Goal: Task Accomplishment & Management: Complete application form

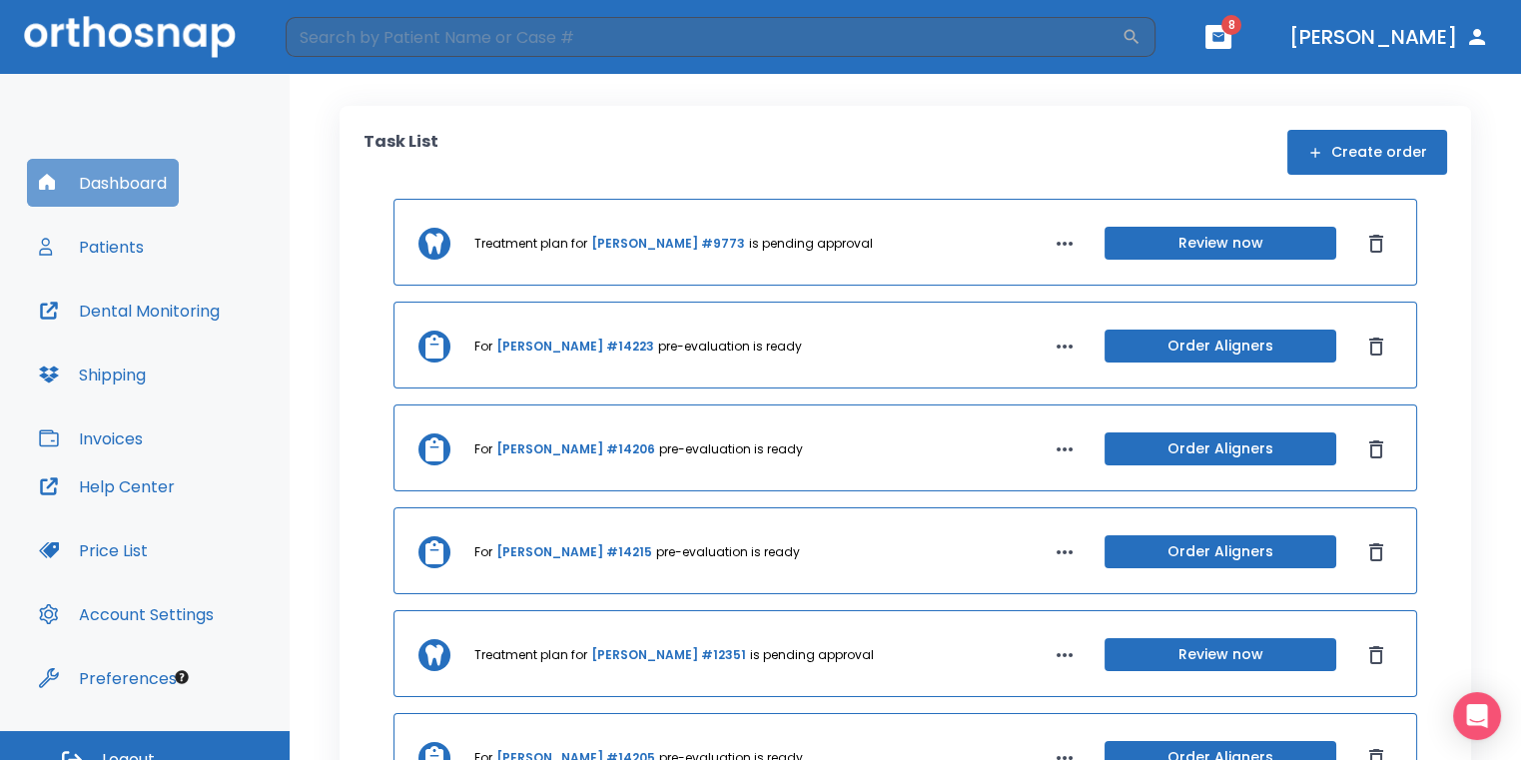
click at [85, 174] on button "Dashboard" at bounding box center [103, 183] width 152 height 48
click at [1378, 140] on button "Create order" at bounding box center [1368, 152] width 160 height 45
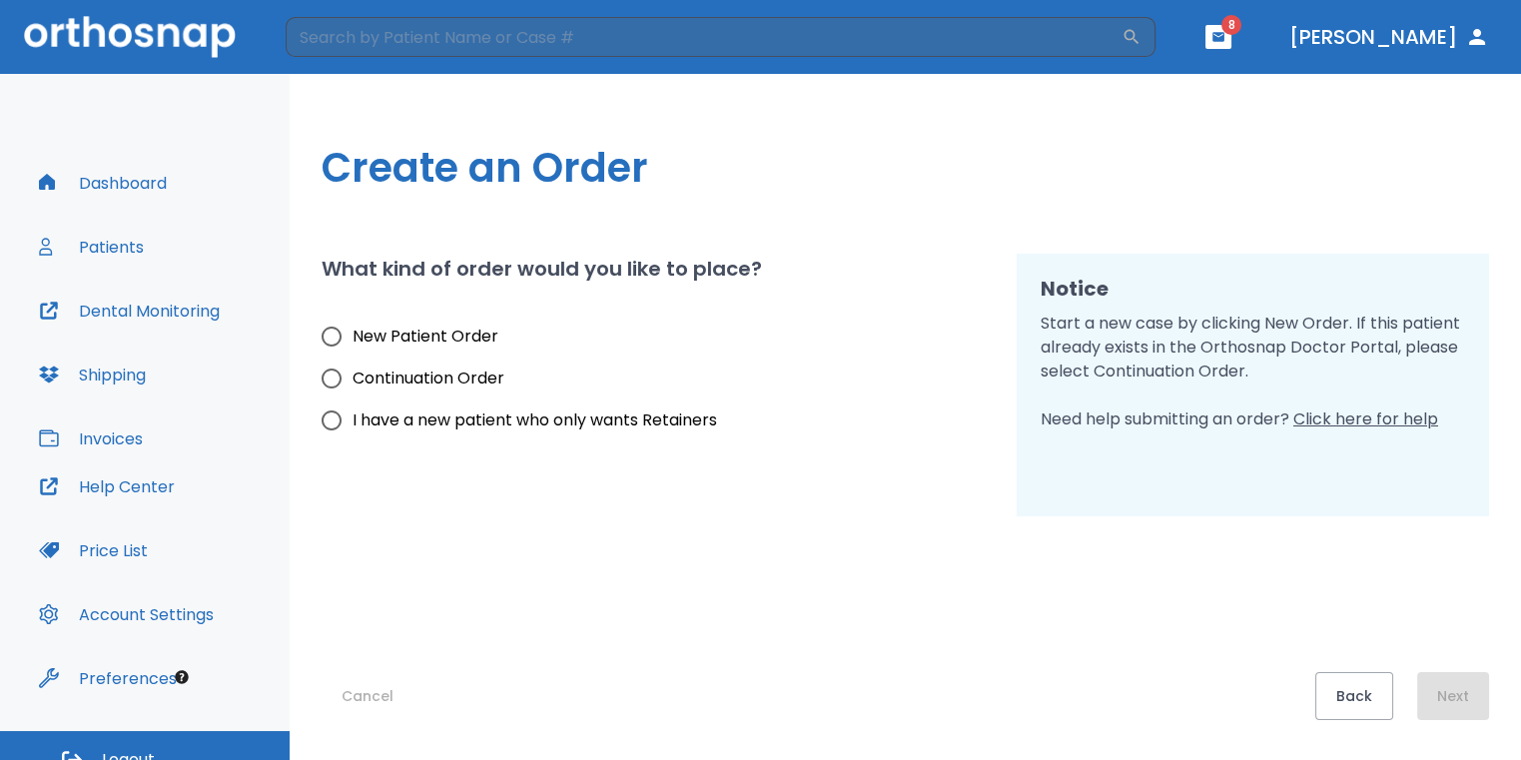
click at [324, 338] on input "New Patient Order" at bounding box center [332, 337] width 42 height 42
radio input "true"
click at [1487, 698] on button "Next" at bounding box center [1454, 696] width 72 height 48
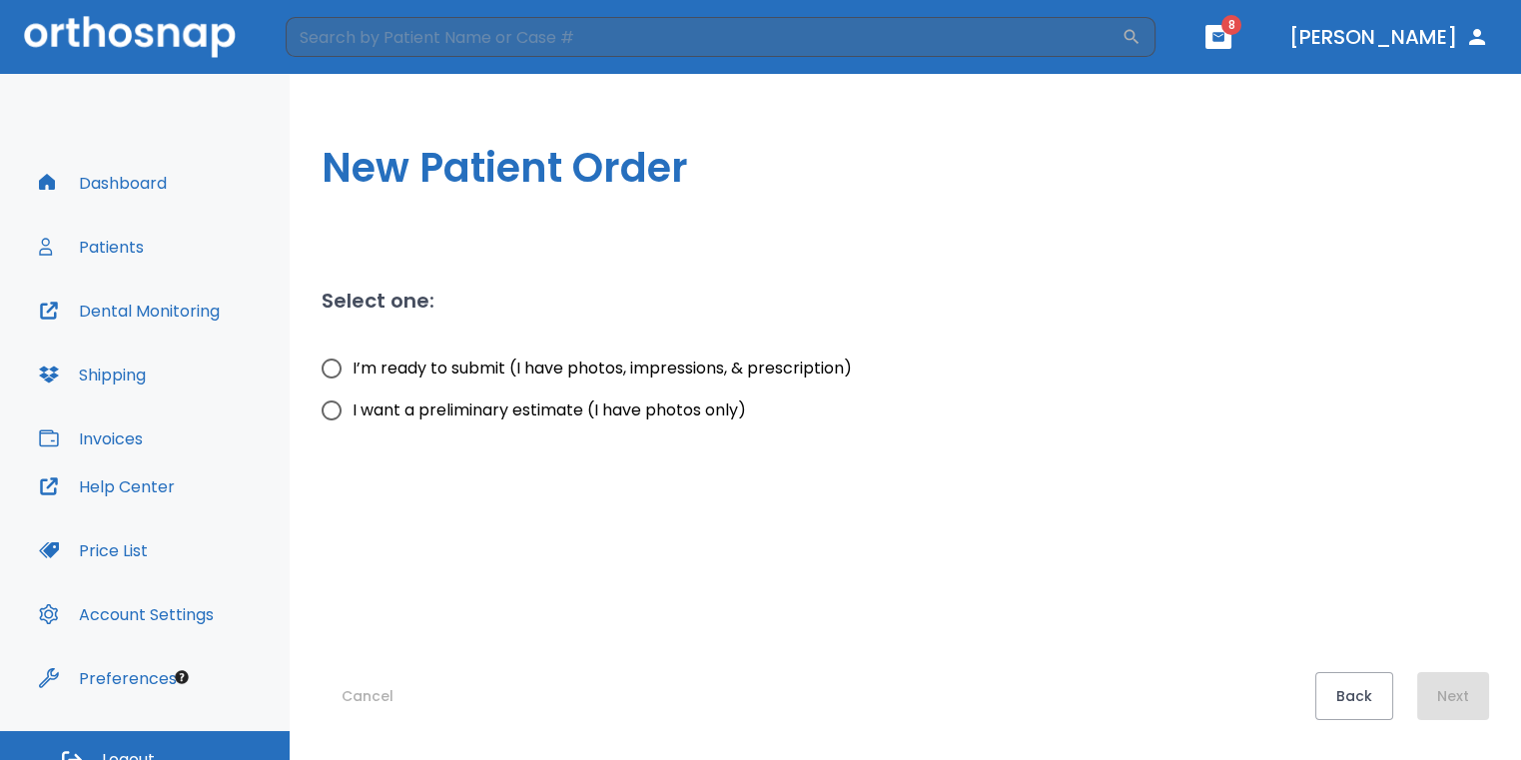
click at [328, 415] on input "I want a preliminary estimate (I have photos only)" at bounding box center [332, 411] width 42 height 42
radio input "true"
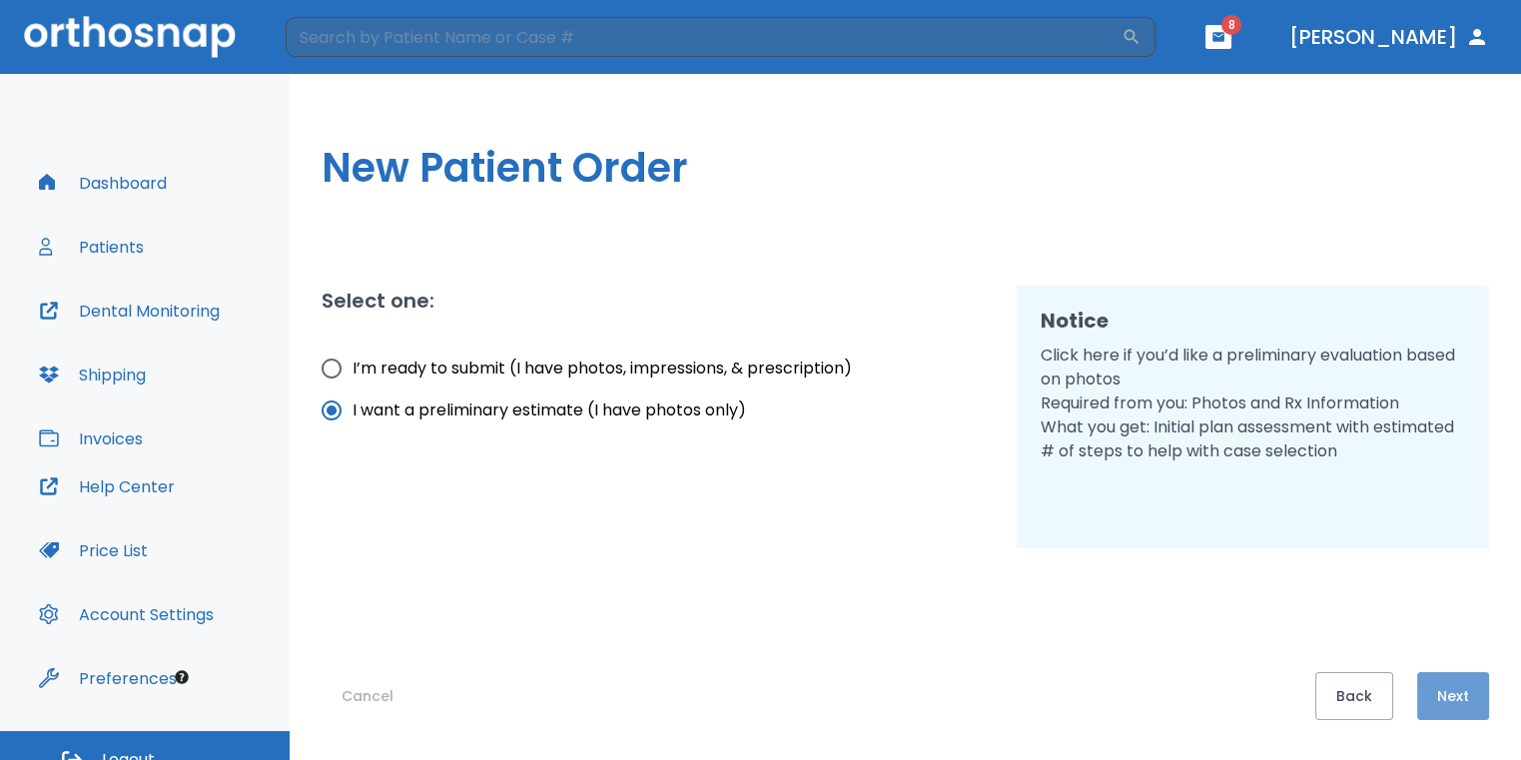
click at [1460, 697] on button "Next" at bounding box center [1454, 696] width 72 height 48
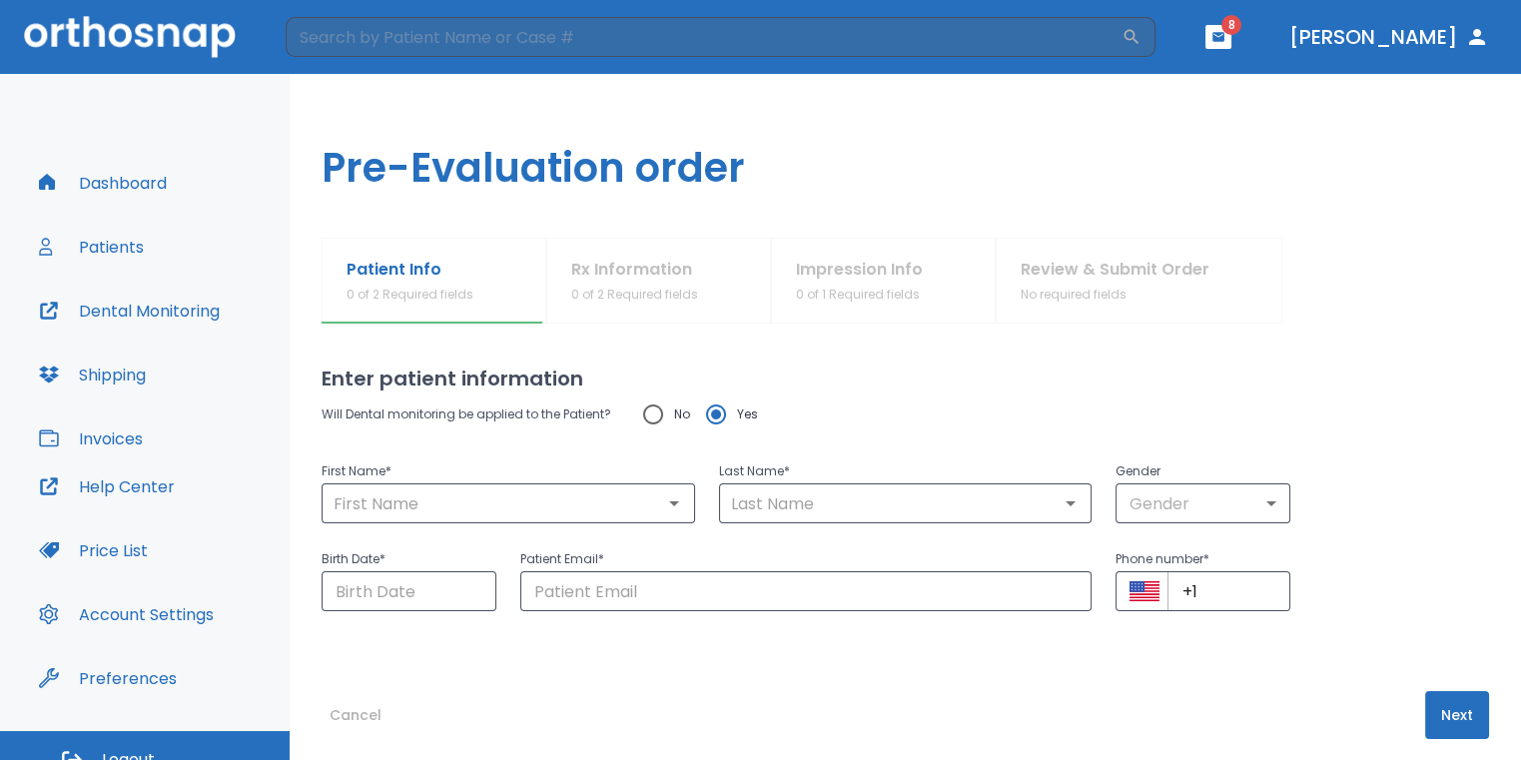
click at [643, 412] on input "No" at bounding box center [653, 415] width 42 height 42
radio input "true"
click at [591, 510] on input "text" at bounding box center [509, 504] width 362 height 28
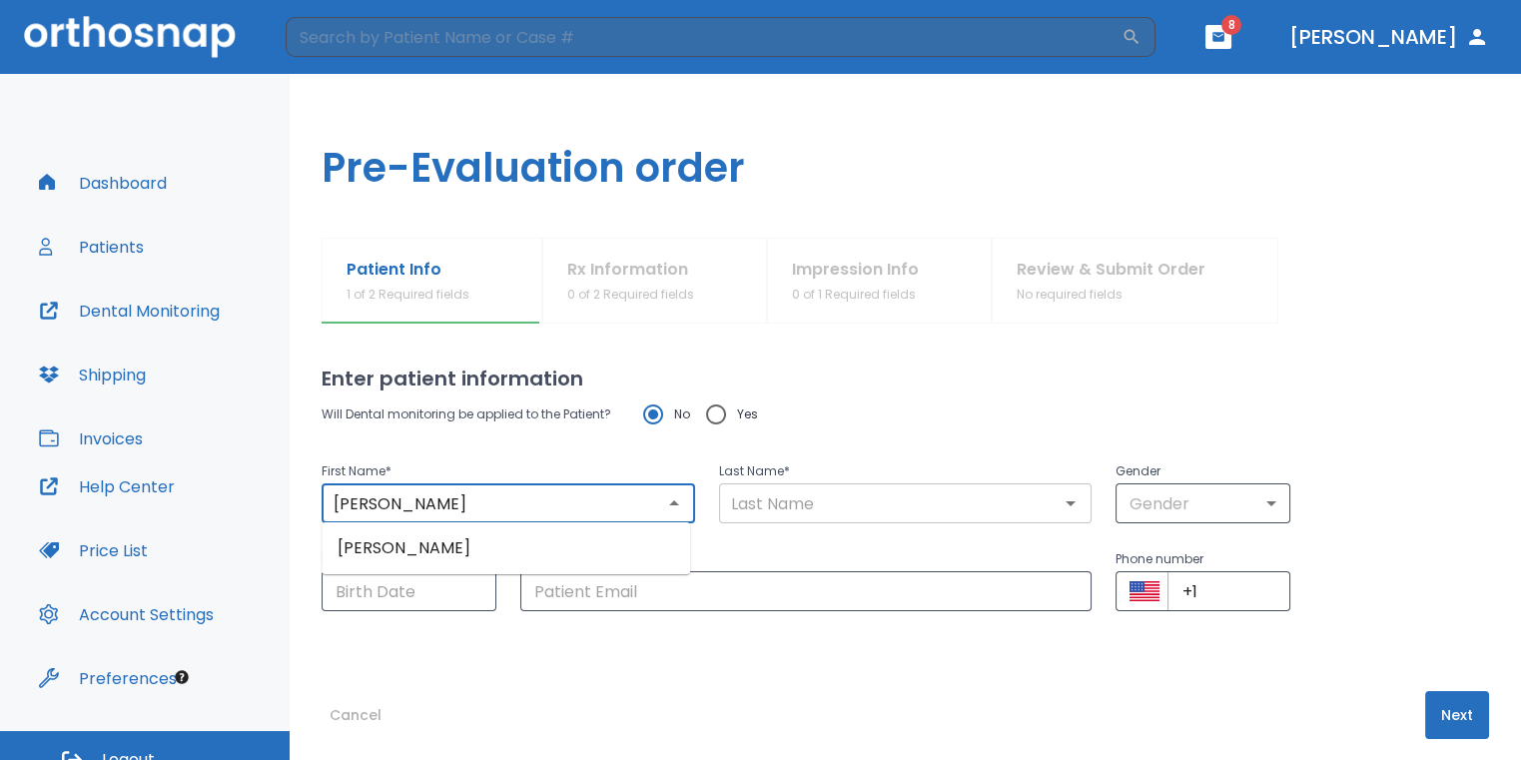
type input "[PERSON_NAME]"
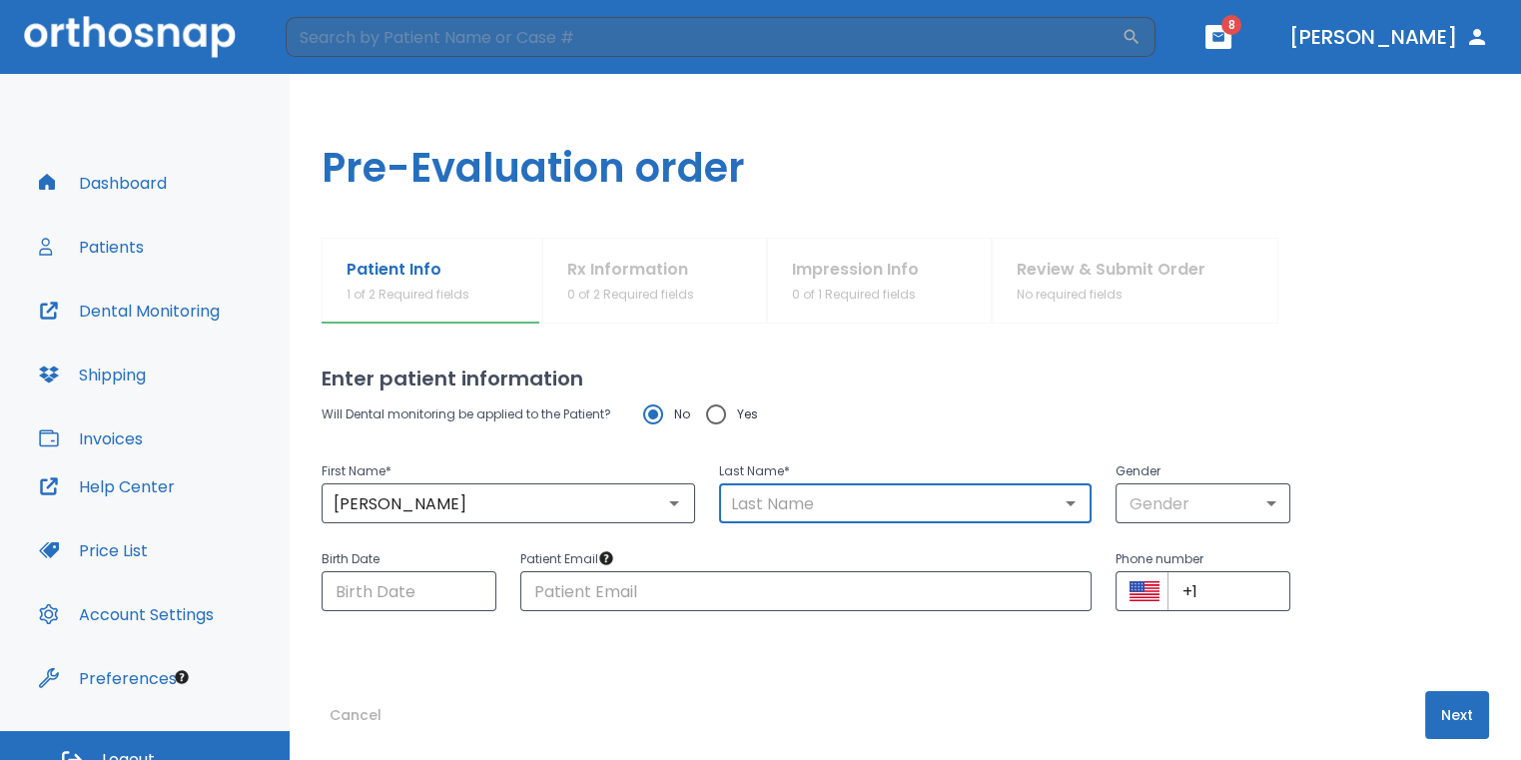
click at [940, 495] on input "text" at bounding box center [906, 504] width 362 height 28
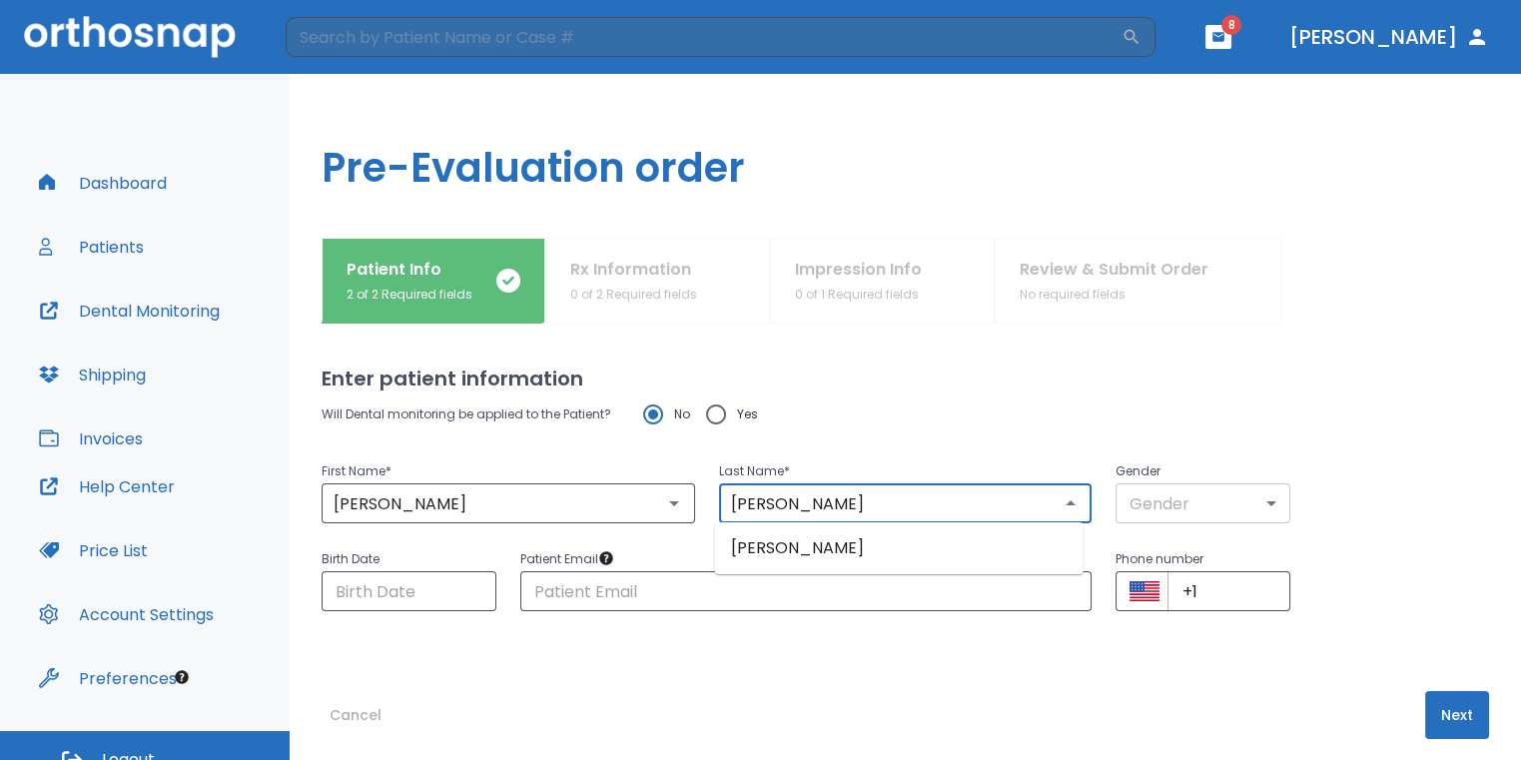
type input "[PERSON_NAME]"
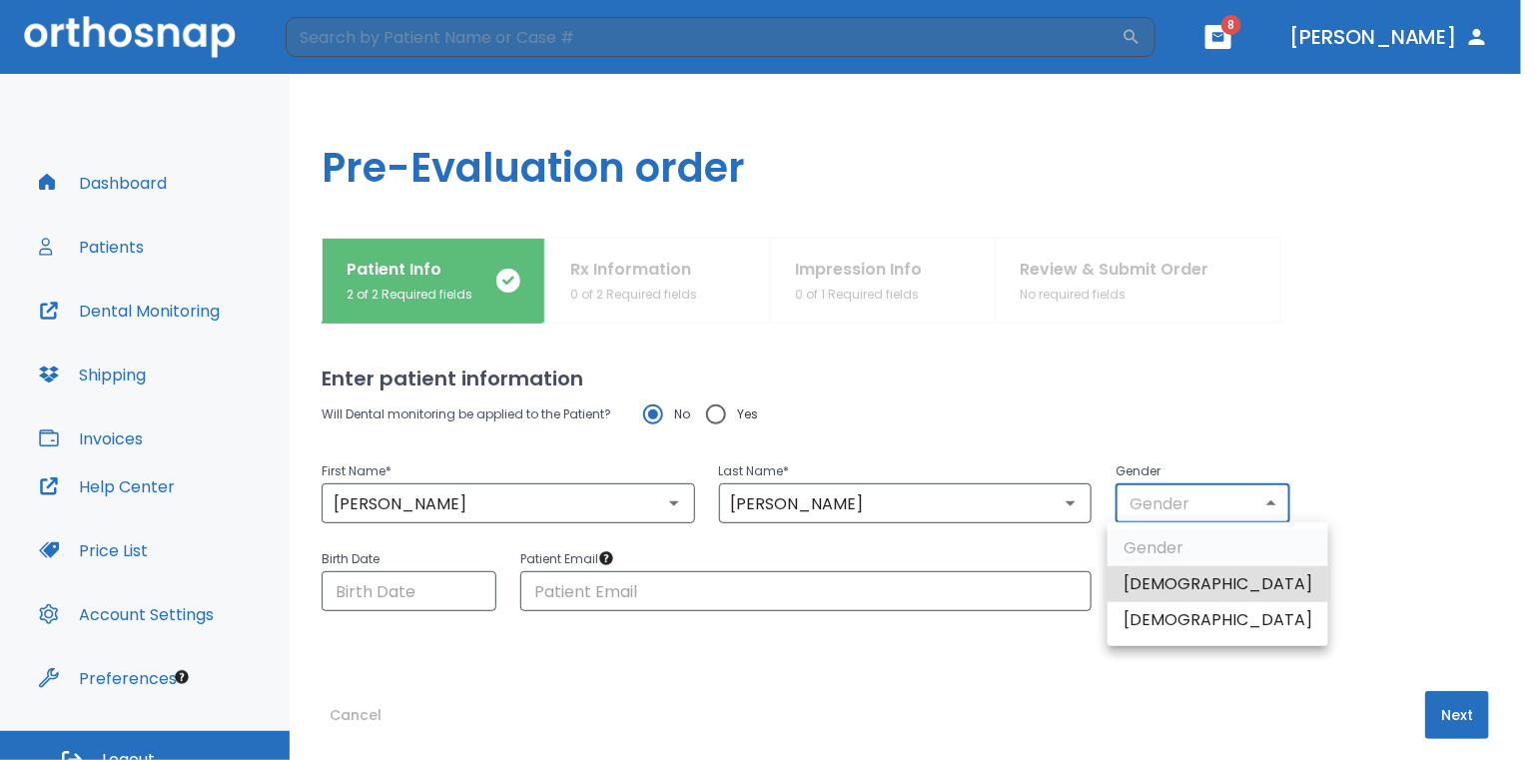
click at [1248, 495] on body "​ 8 [PERSON_NAME] Dashboard Patients Dental Monitoring Shipping Invoices Help C…" at bounding box center [766, 380] width 1533 height 760
click at [1175, 625] on li "[DEMOGRAPHIC_DATA]" at bounding box center [1218, 620] width 221 height 36
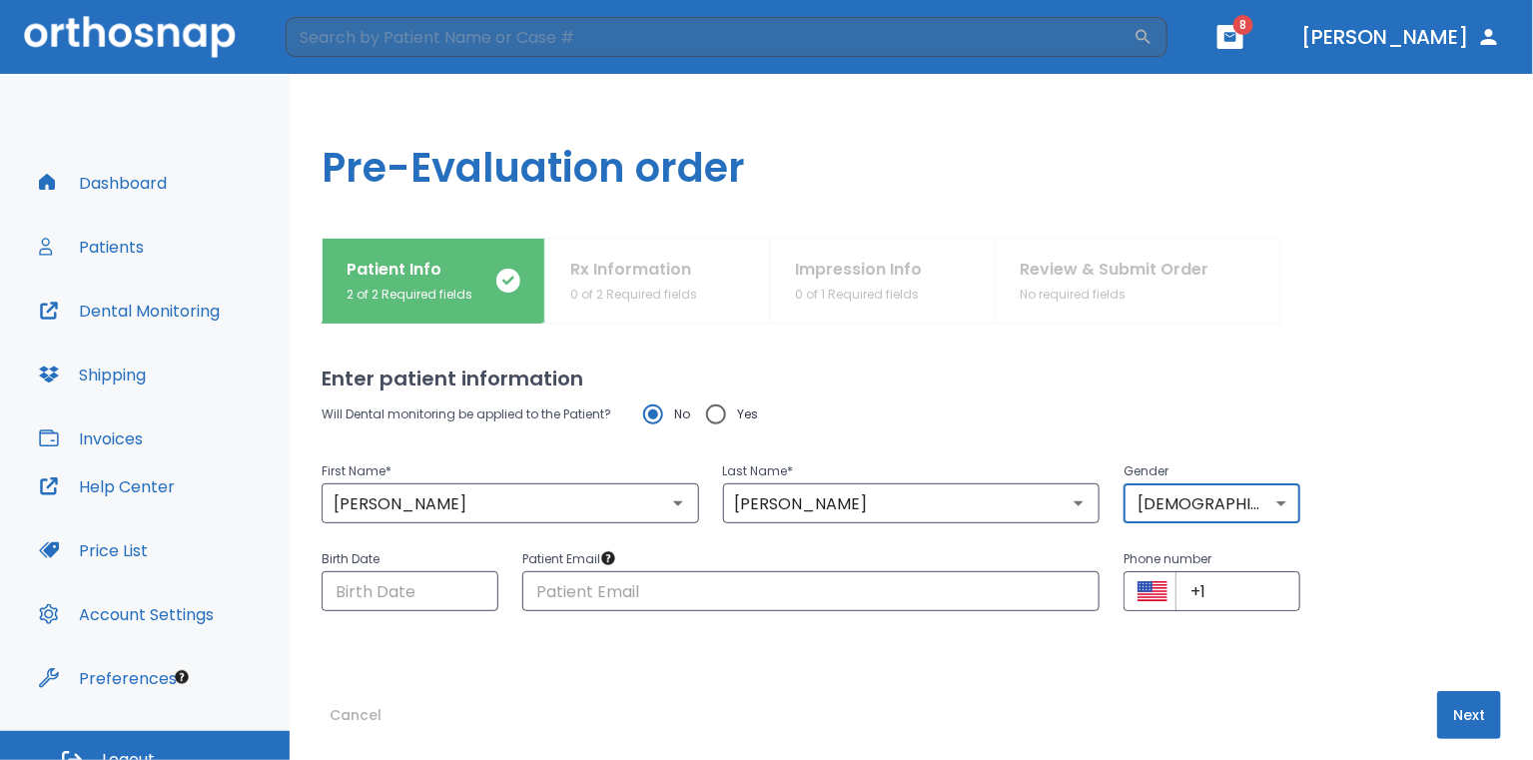
type input "0"
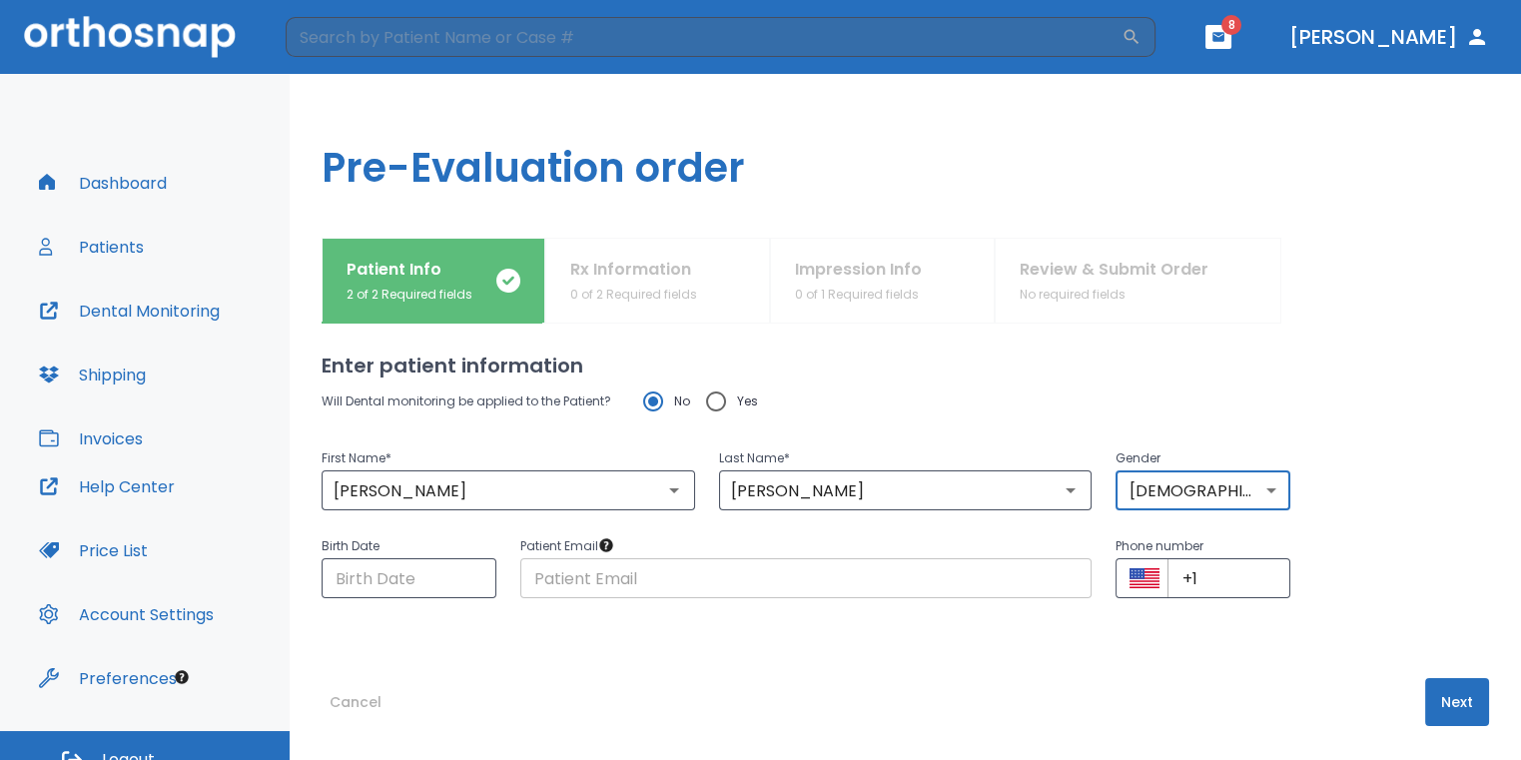
scroll to position [18, 0]
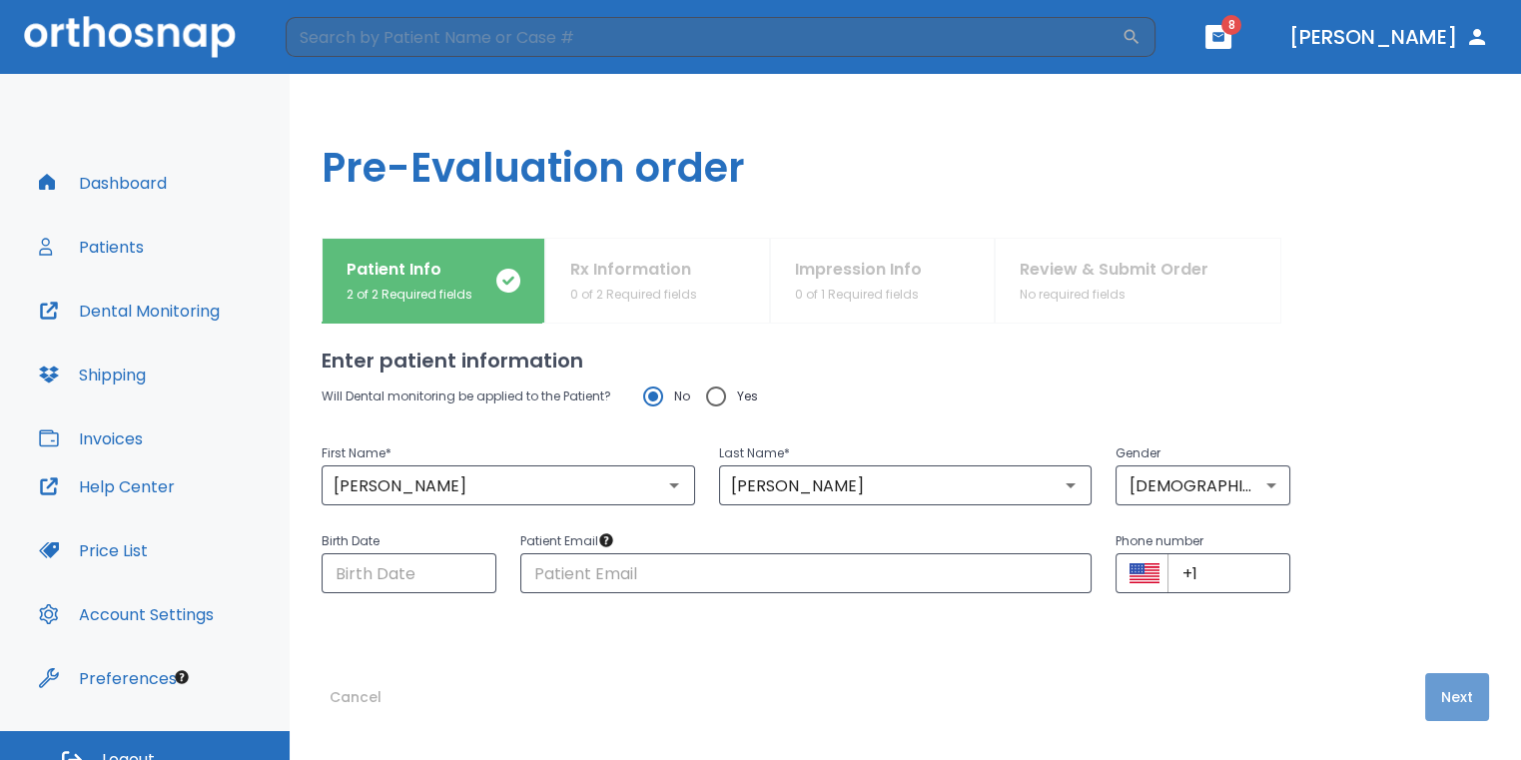
click at [1455, 694] on button "Next" at bounding box center [1458, 697] width 64 height 48
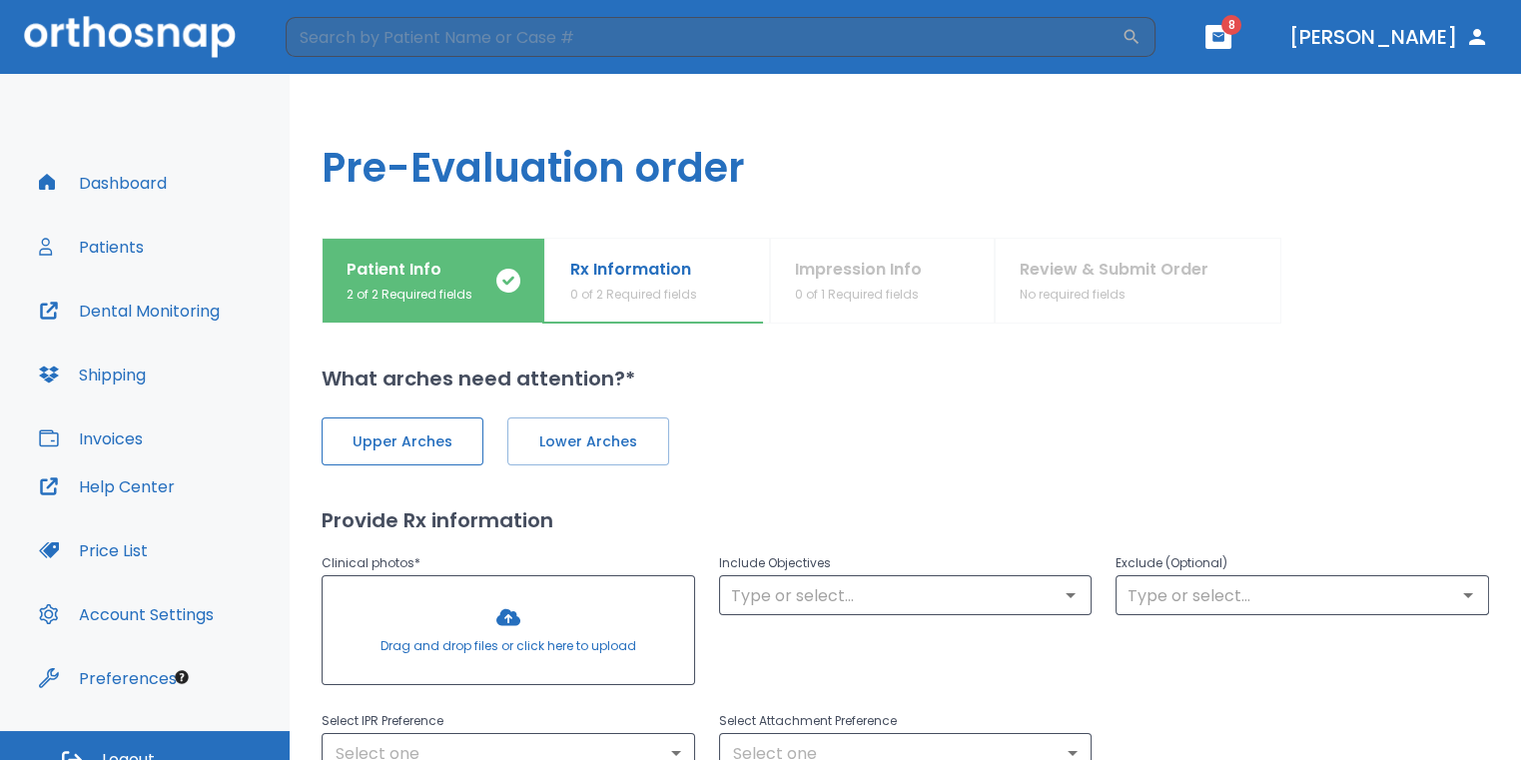
drag, startPoint x: 431, startPoint y: 454, endPoint x: 550, endPoint y: 449, distance: 120.0
click at [432, 454] on button "Upper Arches" at bounding box center [403, 442] width 162 height 48
click at [551, 448] on span "Lower Arches" at bounding box center [586, 442] width 120 height 21
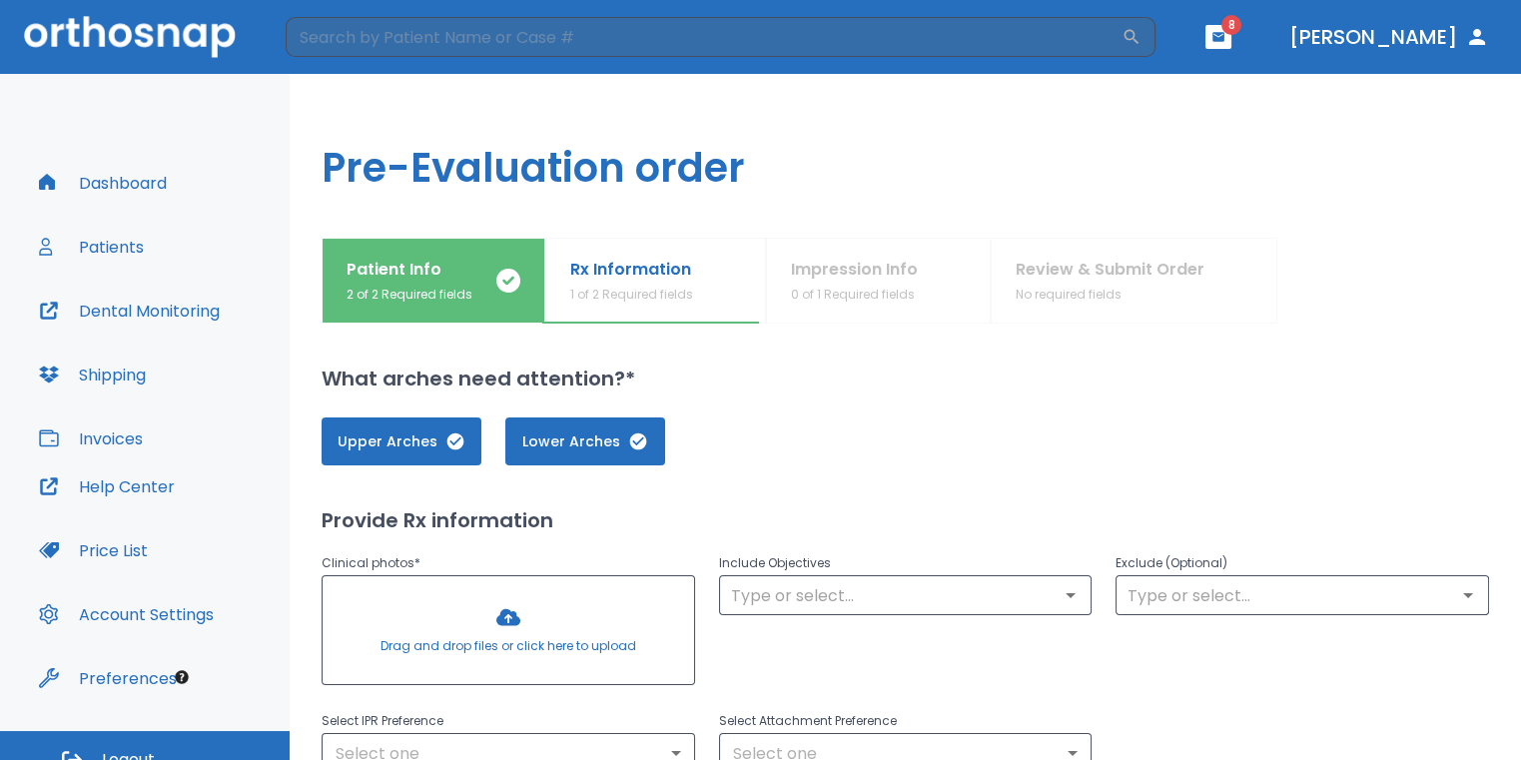
click at [509, 609] on div at bounding box center [509, 630] width 372 height 108
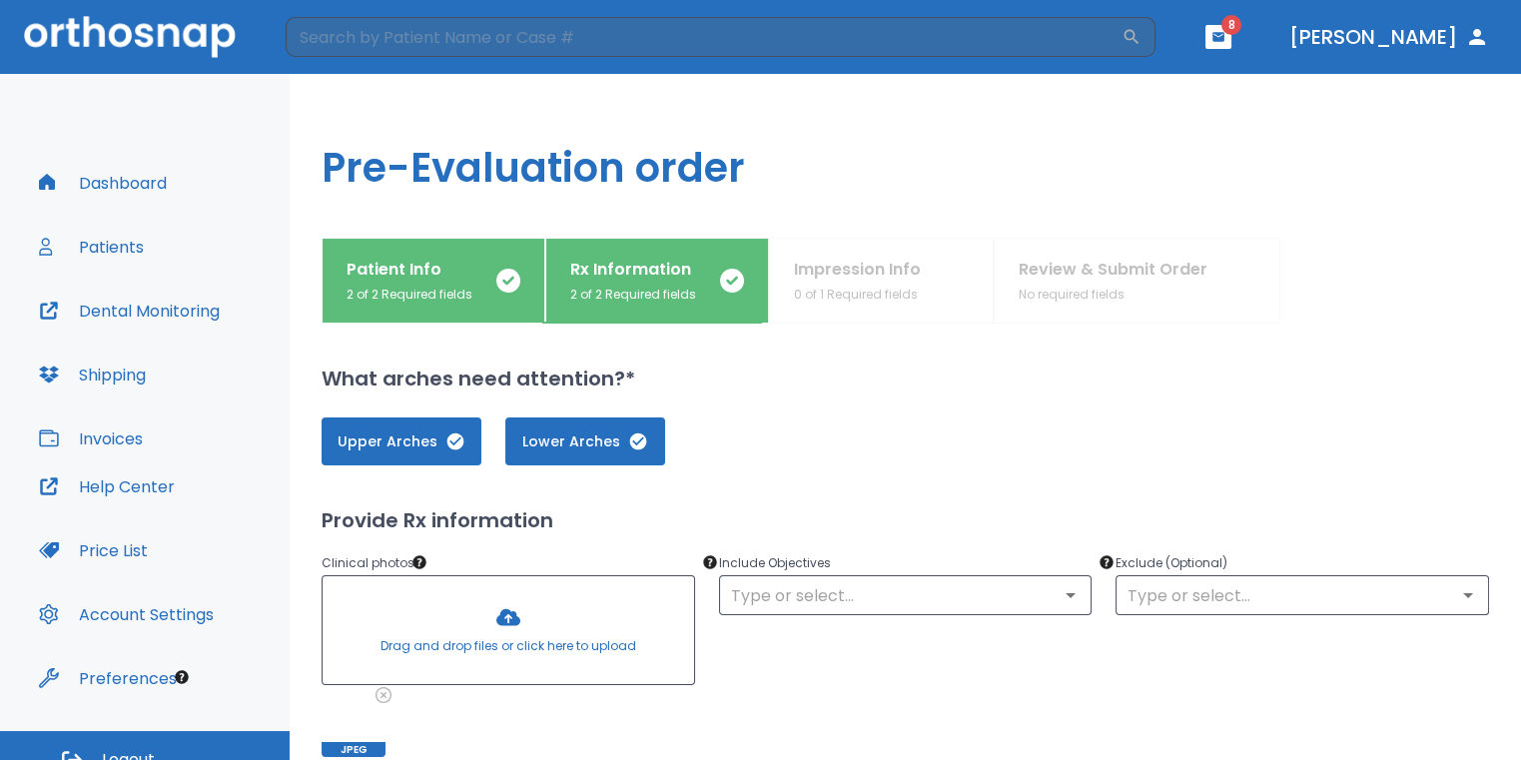
click at [512, 629] on div at bounding box center [509, 630] width 372 height 108
click at [520, 603] on div at bounding box center [509, 630] width 372 height 108
click at [507, 608] on div at bounding box center [509, 630] width 372 height 108
click at [541, 622] on div at bounding box center [509, 630] width 372 height 108
click at [565, 629] on div at bounding box center [509, 630] width 372 height 108
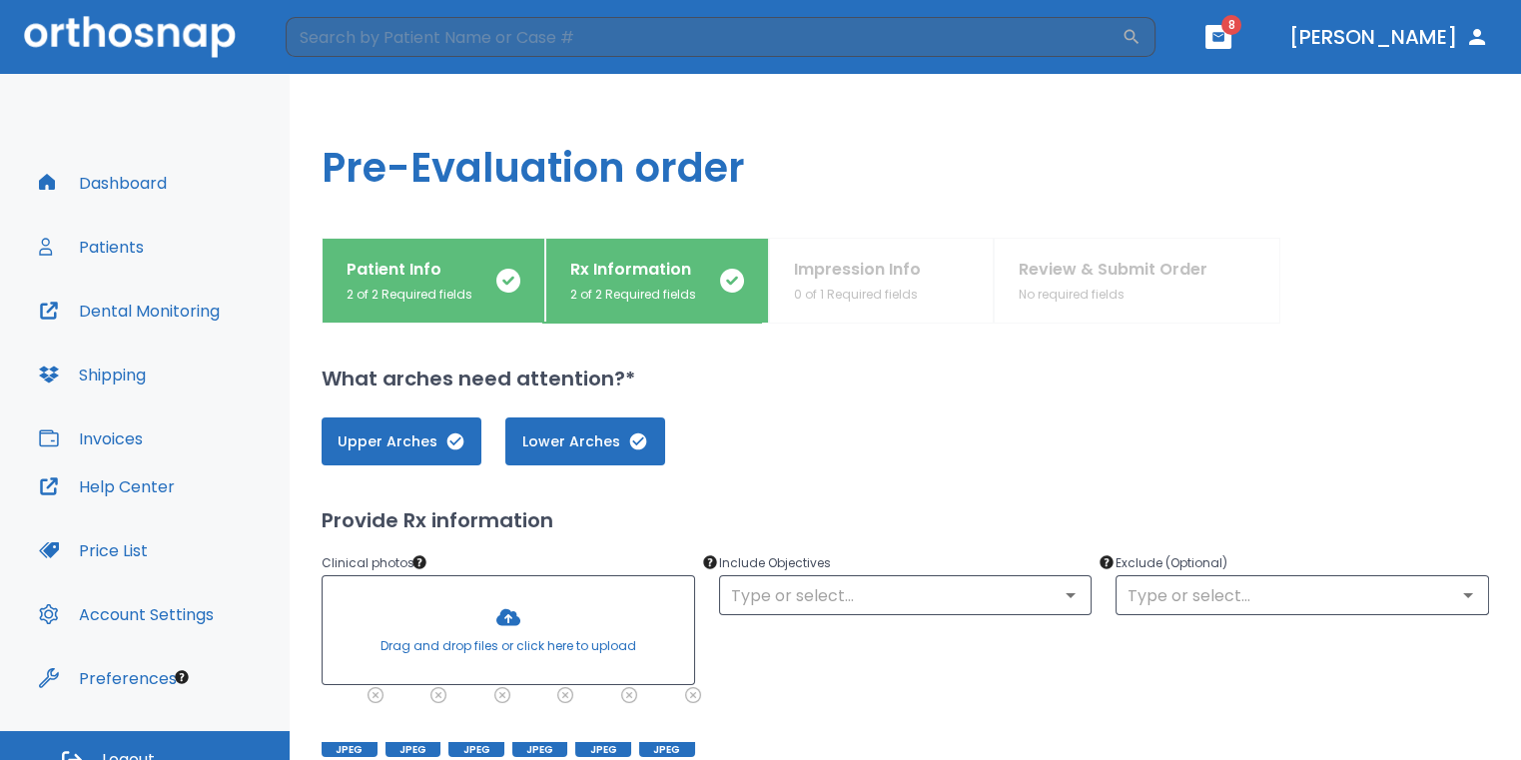
click at [530, 611] on div at bounding box center [509, 630] width 372 height 108
click at [522, 599] on div at bounding box center [509, 630] width 372 height 108
click at [488, 630] on div at bounding box center [509, 630] width 372 height 108
click at [514, 619] on div at bounding box center [509, 630] width 372 height 108
click at [576, 595] on div at bounding box center [509, 630] width 372 height 108
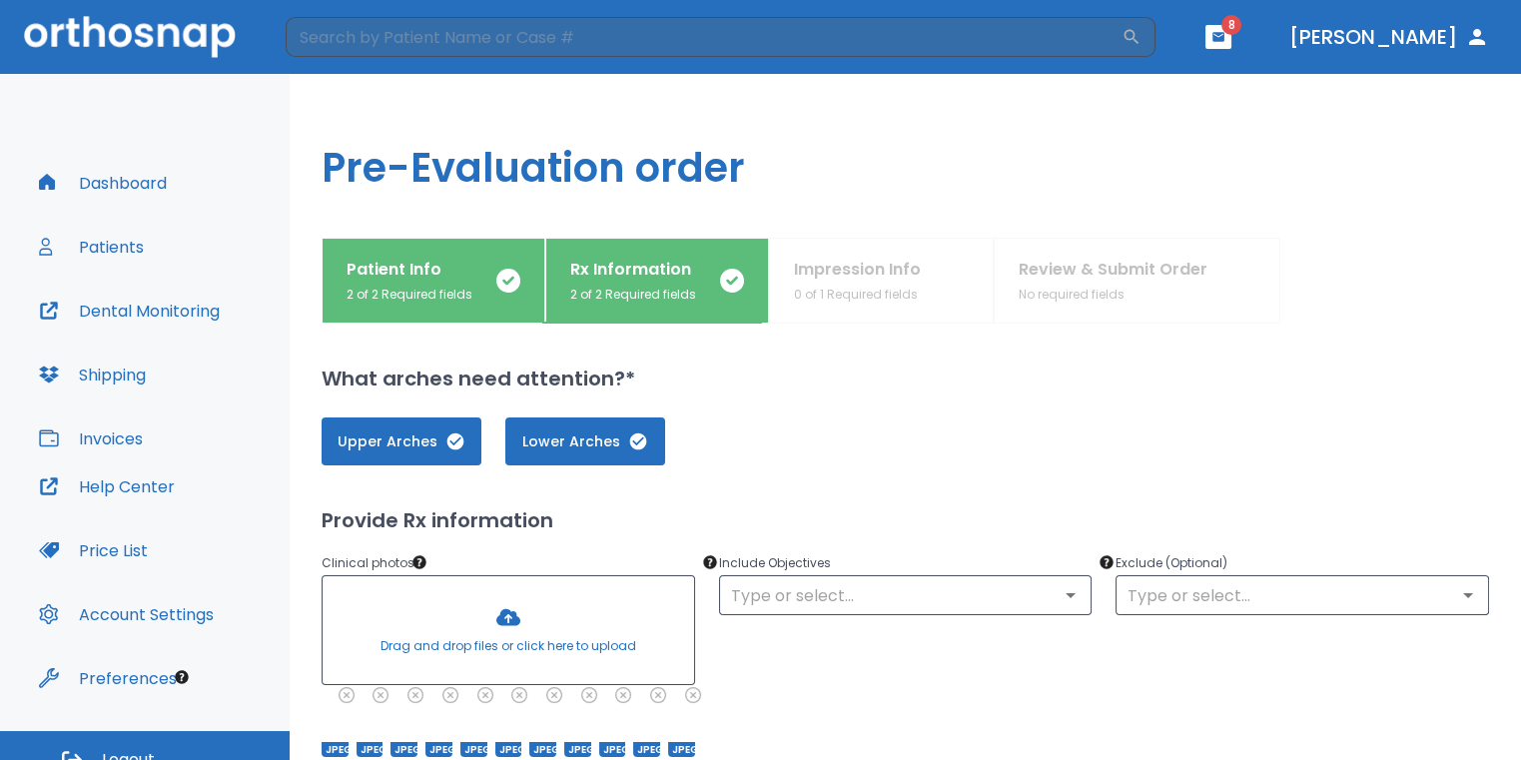
click at [566, 623] on div at bounding box center [509, 630] width 372 height 108
click at [785, 588] on input "text" at bounding box center [906, 595] width 362 height 28
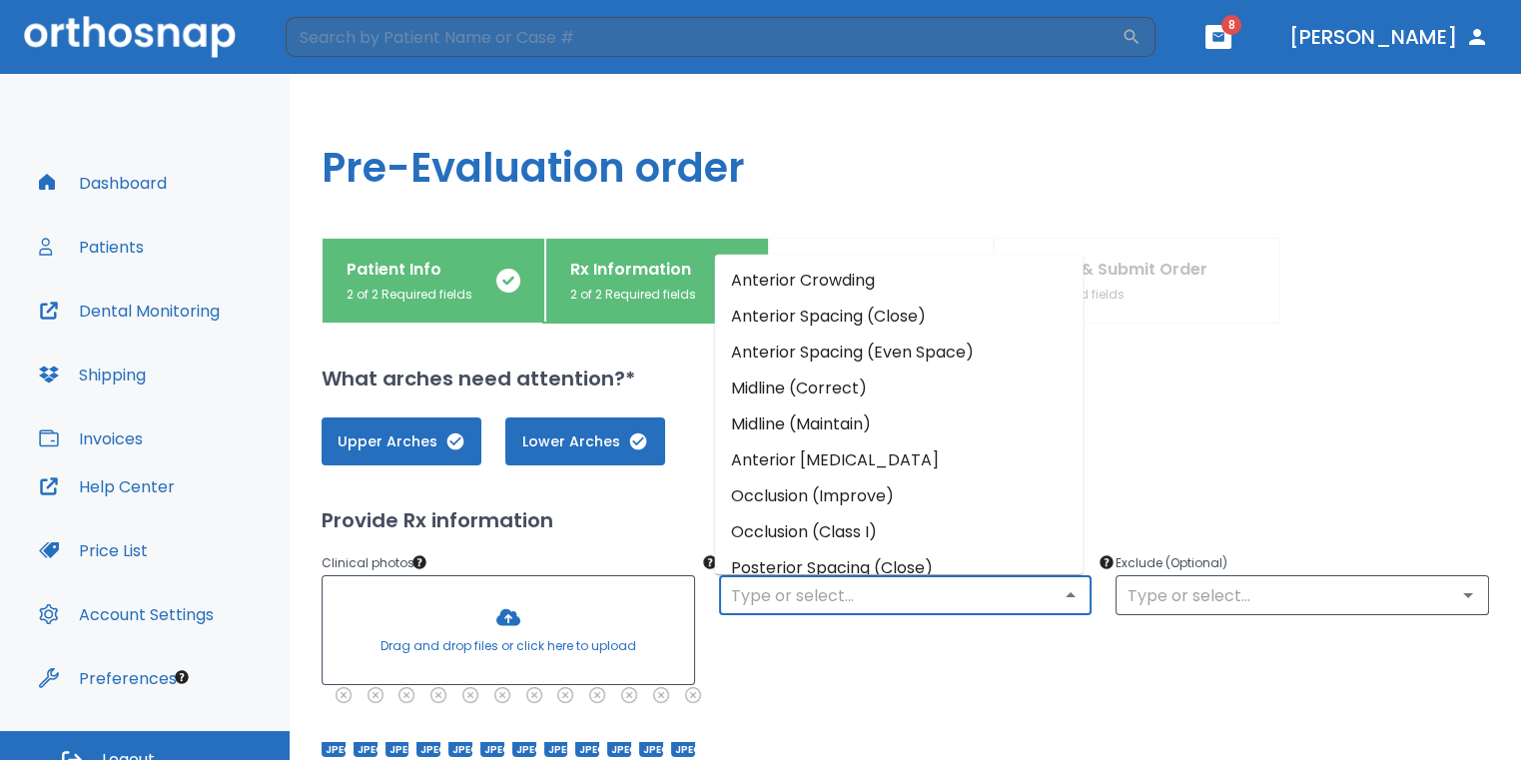
click at [795, 278] on li "Anterior Crowding" at bounding box center [899, 280] width 369 height 36
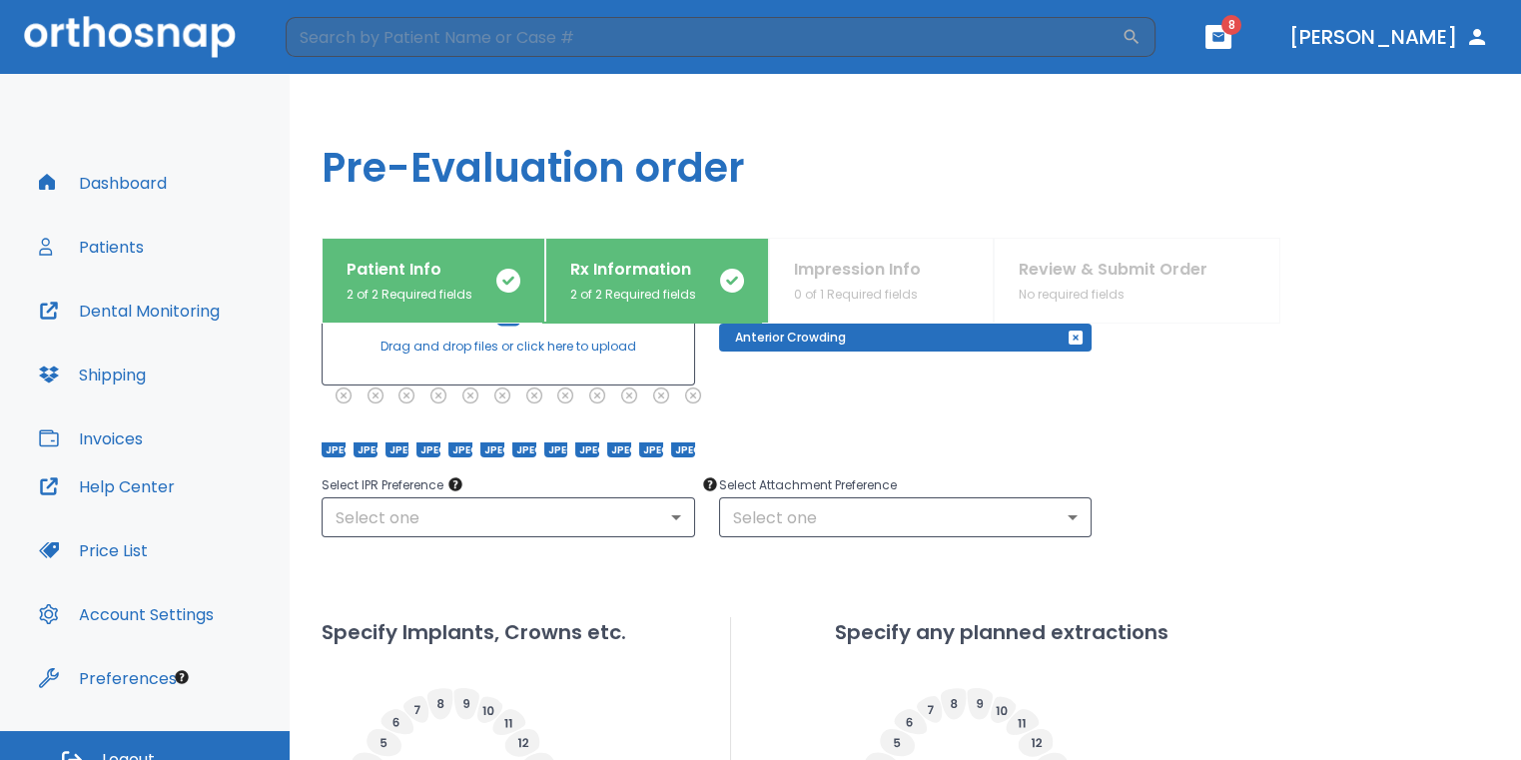
scroll to position [300, 0]
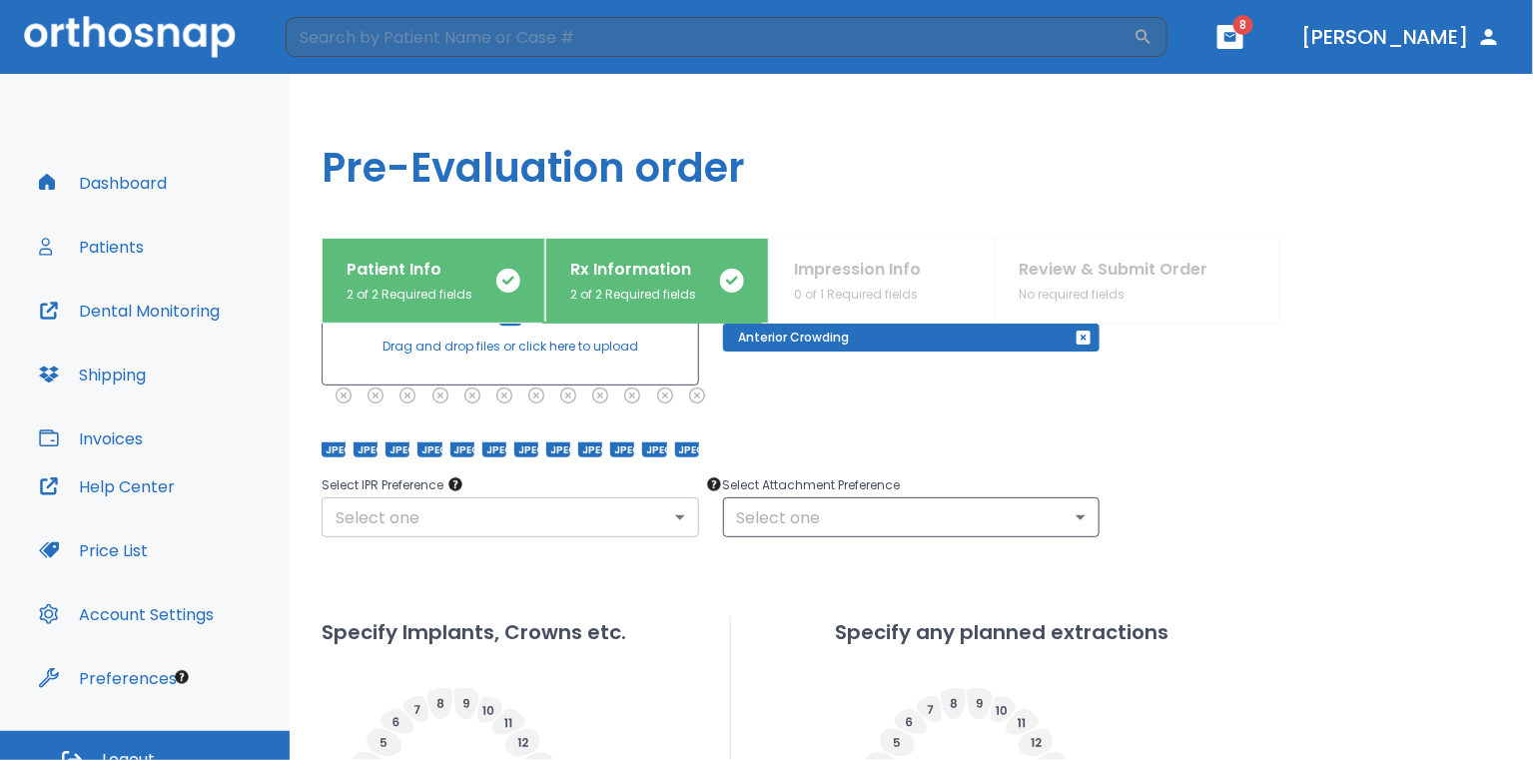
click at [679, 514] on body "​ 8 [PERSON_NAME] Dashboard Patients Dental Monitoring Shipping Invoices Help C…" at bounding box center [766, 380] width 1533 height 760
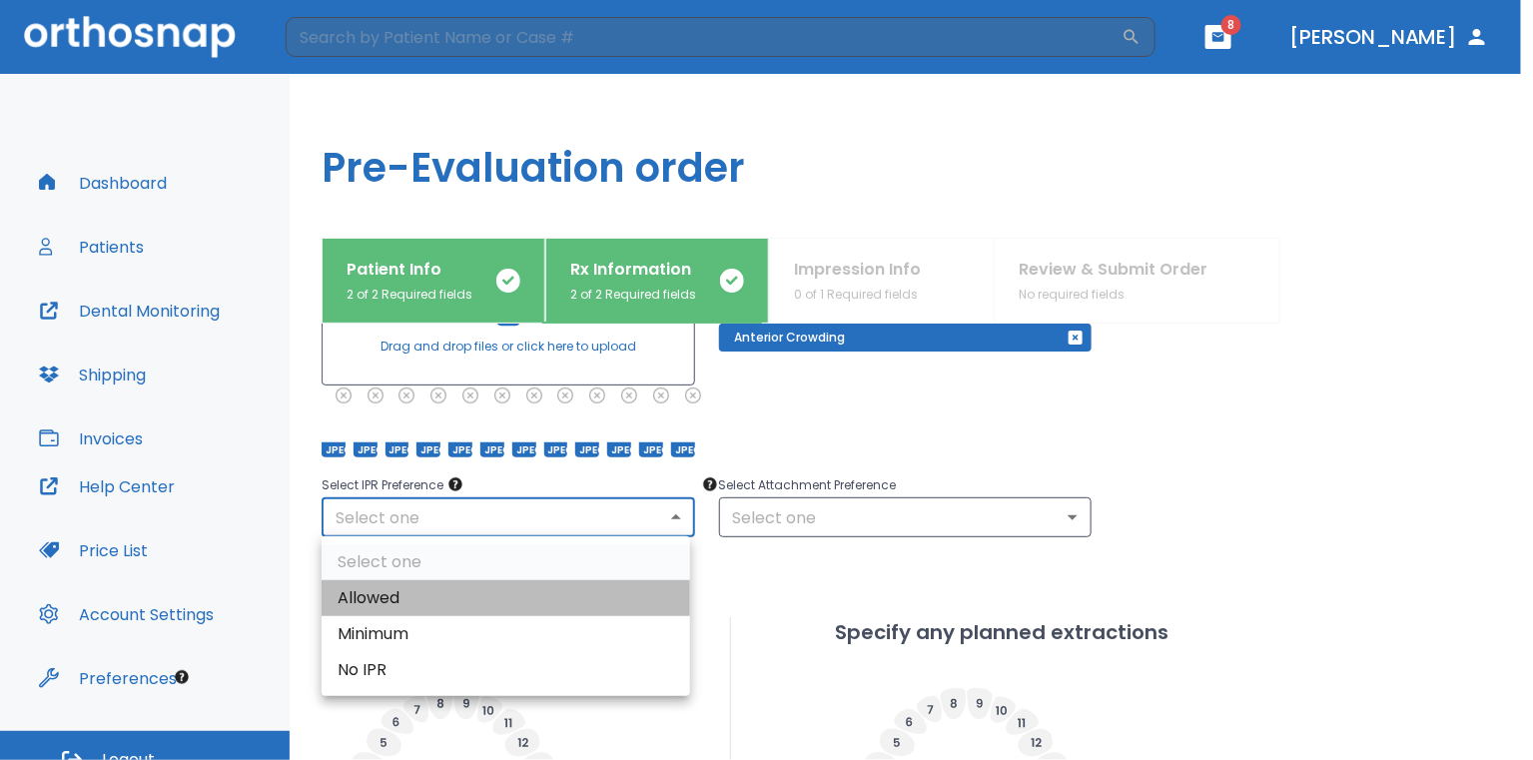
drag, startPoint x: 607, startPoint y: 582, endPoint x: 622, endPoint y: 581, distance: 15.0
click at [607, 582] on li "Allowed" at bounding box center [506, 598] width 369 height 36
type input "1"
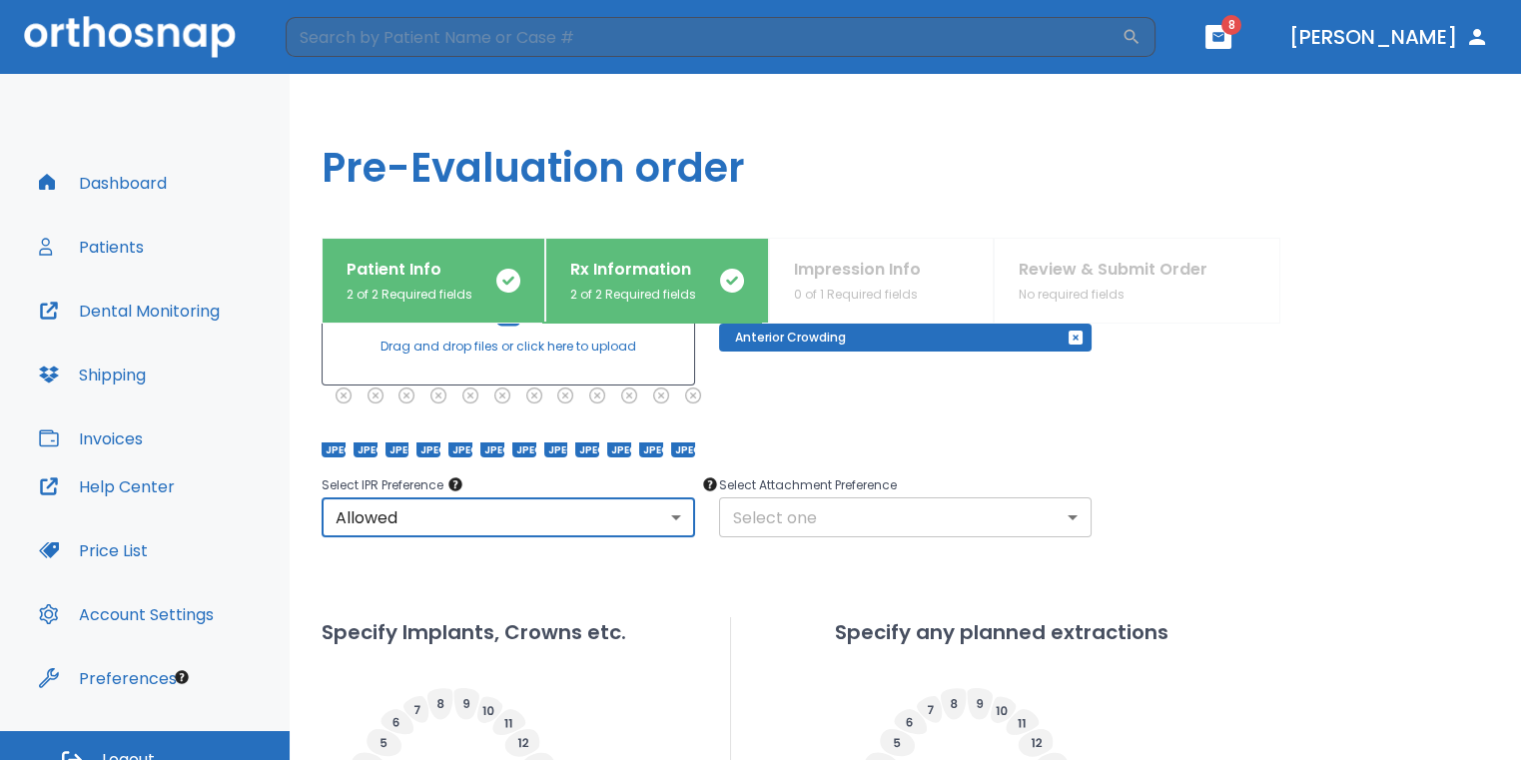
click at [790, 521] on body "​ 8 [PERSON_NAME] Dashboard Patients Dental Monitoring Shipping Invoices Help C…" at bounding box center [760, 380] width 1521 height 760
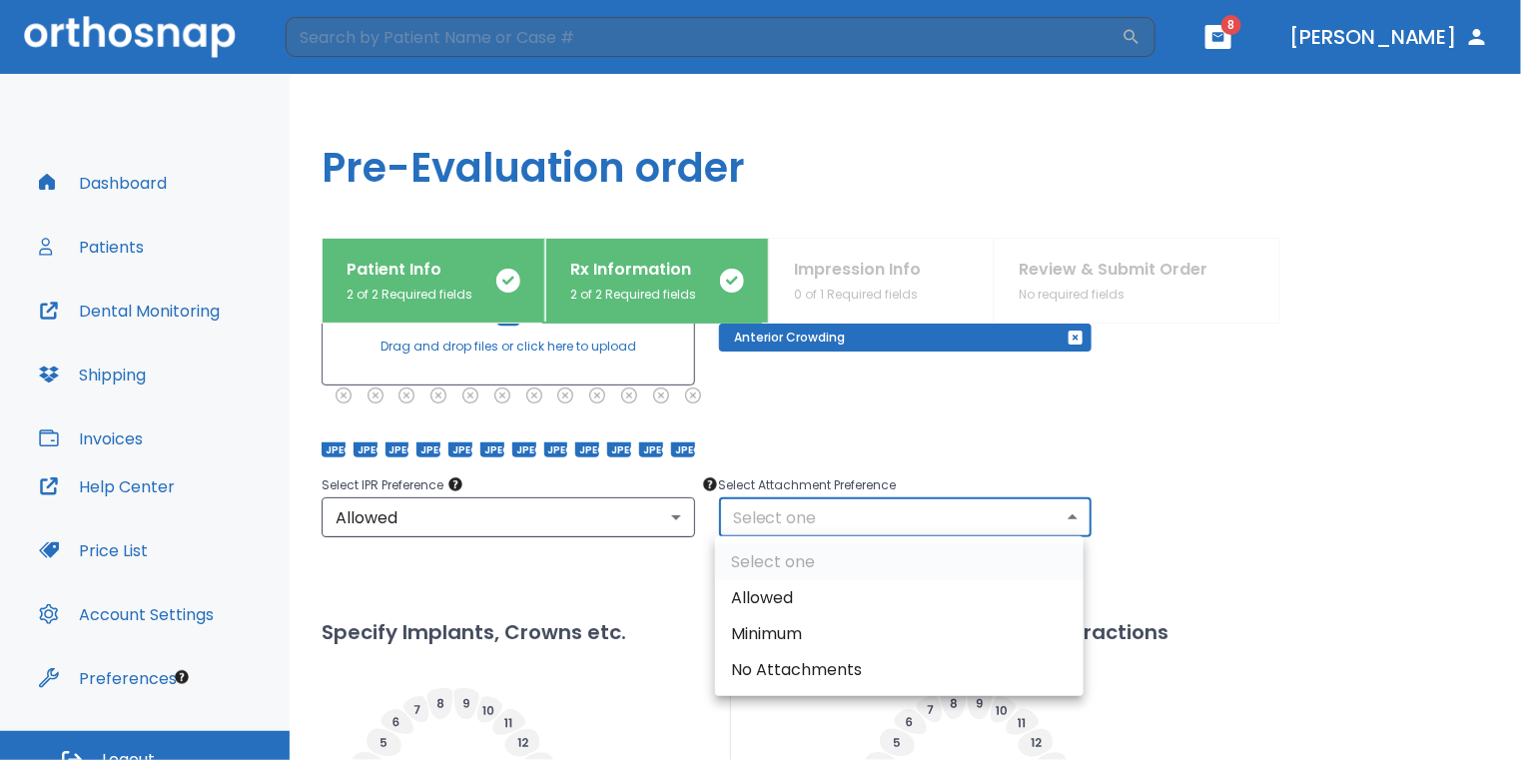
click at [814, 589] on li "Allowed" at bounding box center [899, 598] width 369 height 36
type input "1"
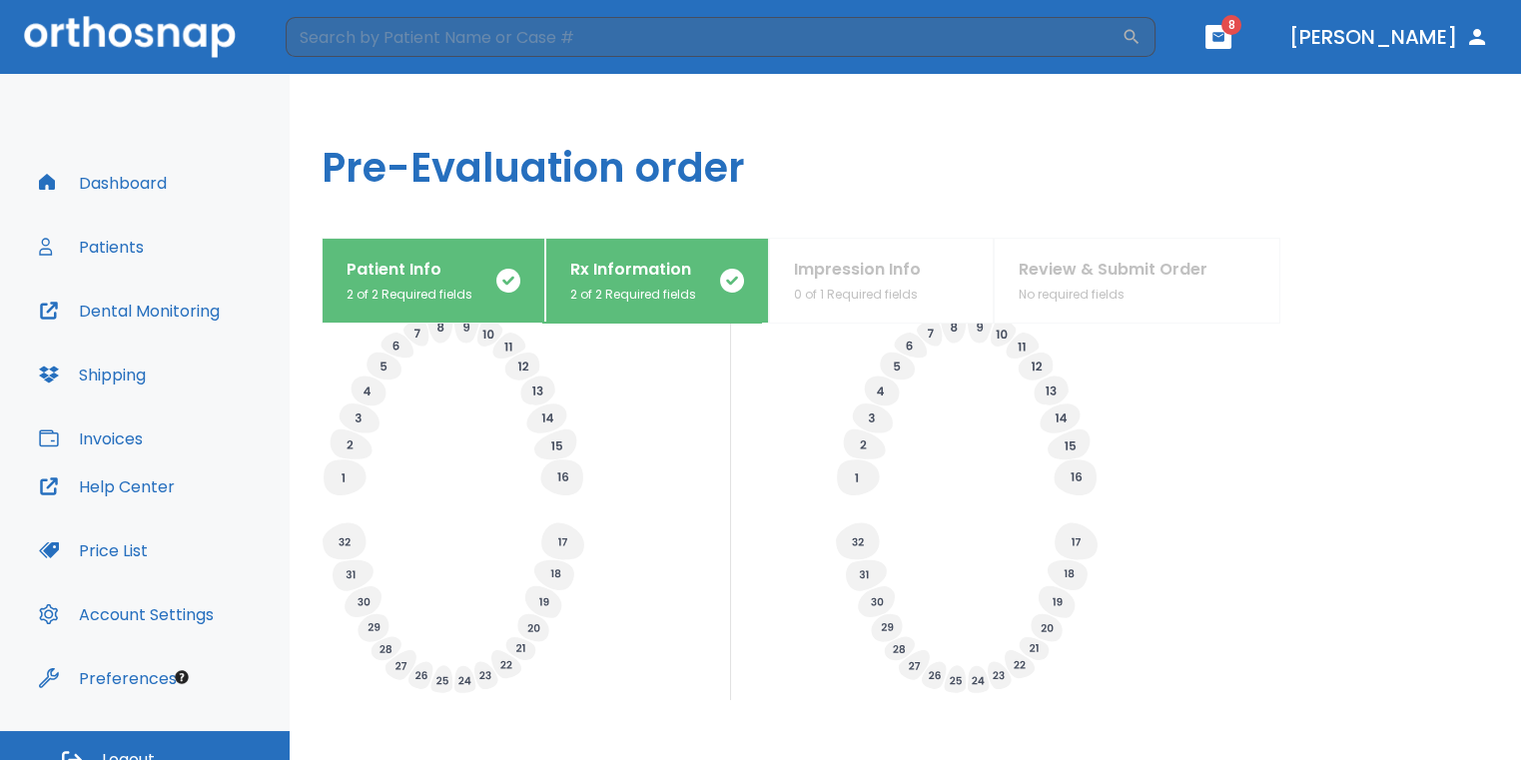
scroll to position [783, 0]
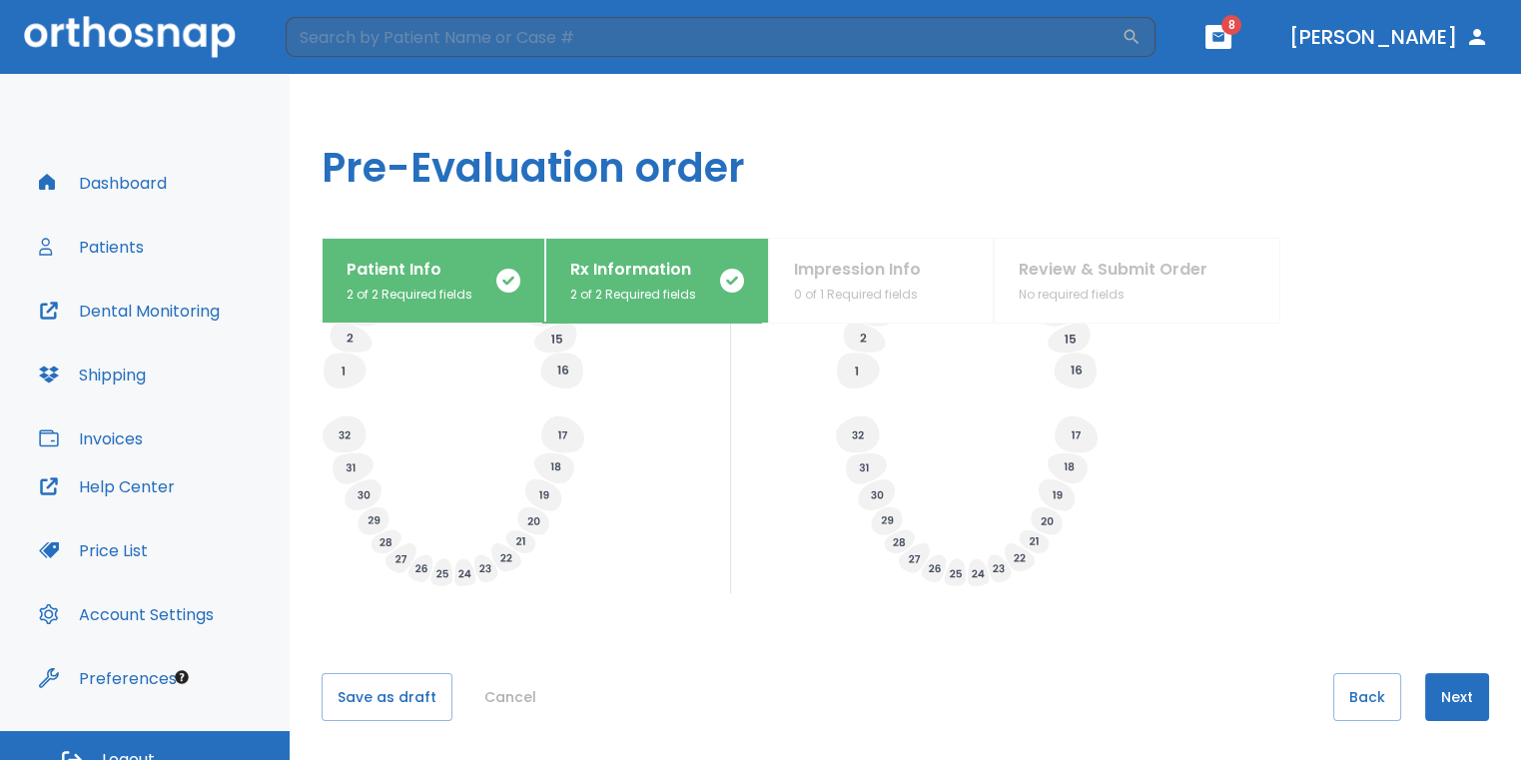
click at [1433, 697] on button "Next" at bounding box center [1458, 697] width 64 height 48
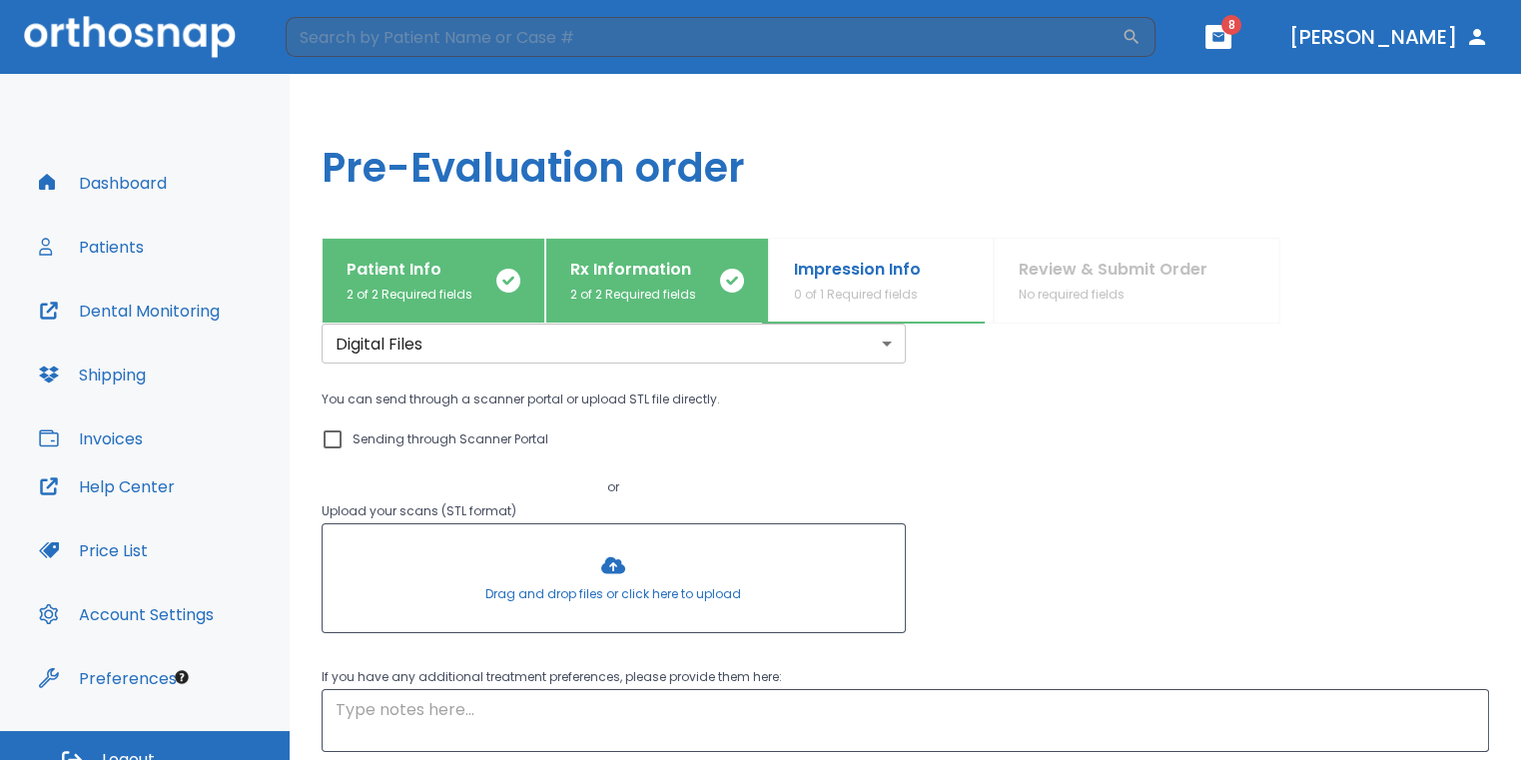
scroll to position [0, 0]
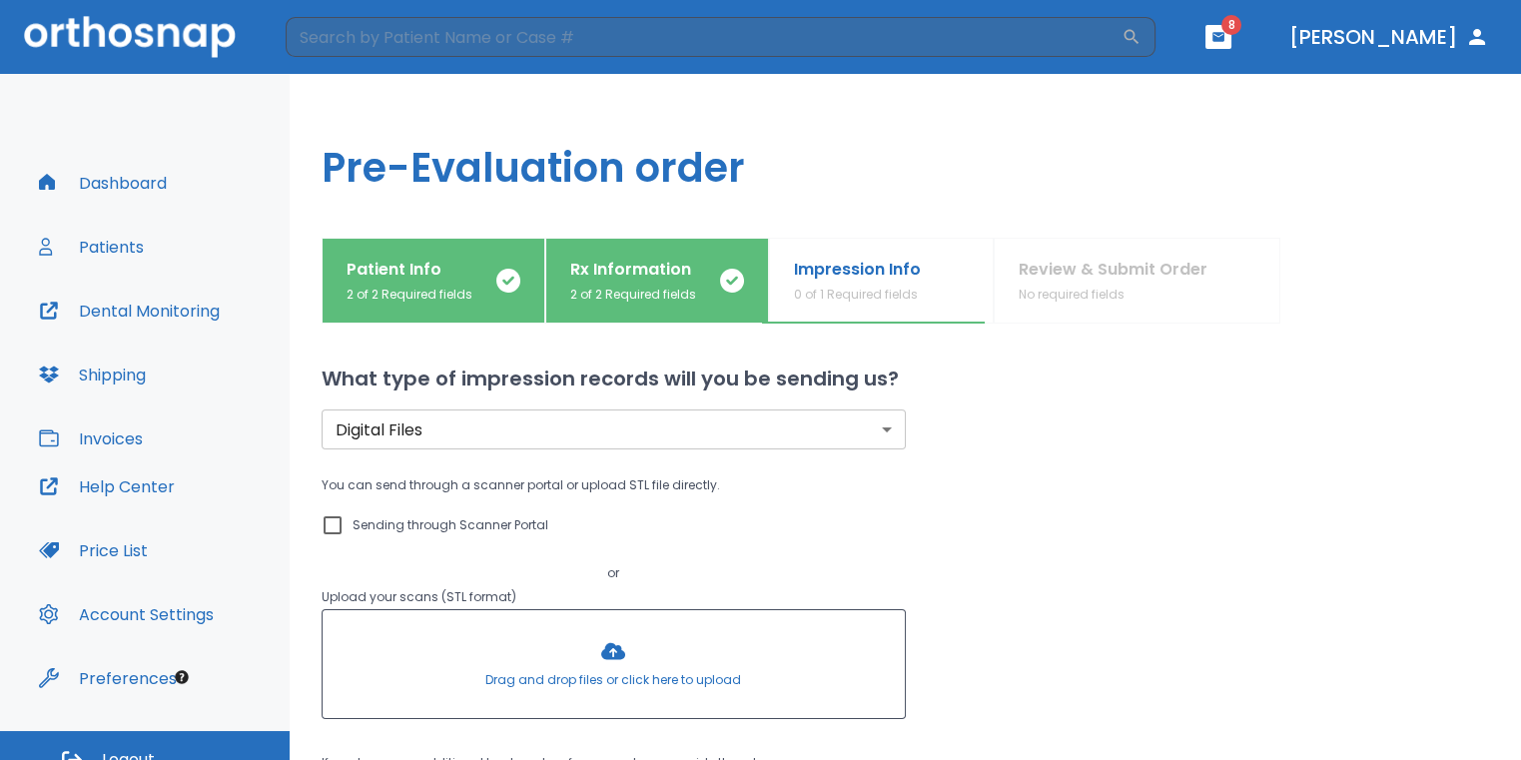
click at [326, 528] on input "Sending through Scanner Portal" at bounding box center [333, 525] width 24 height 24
checkbox input "true"
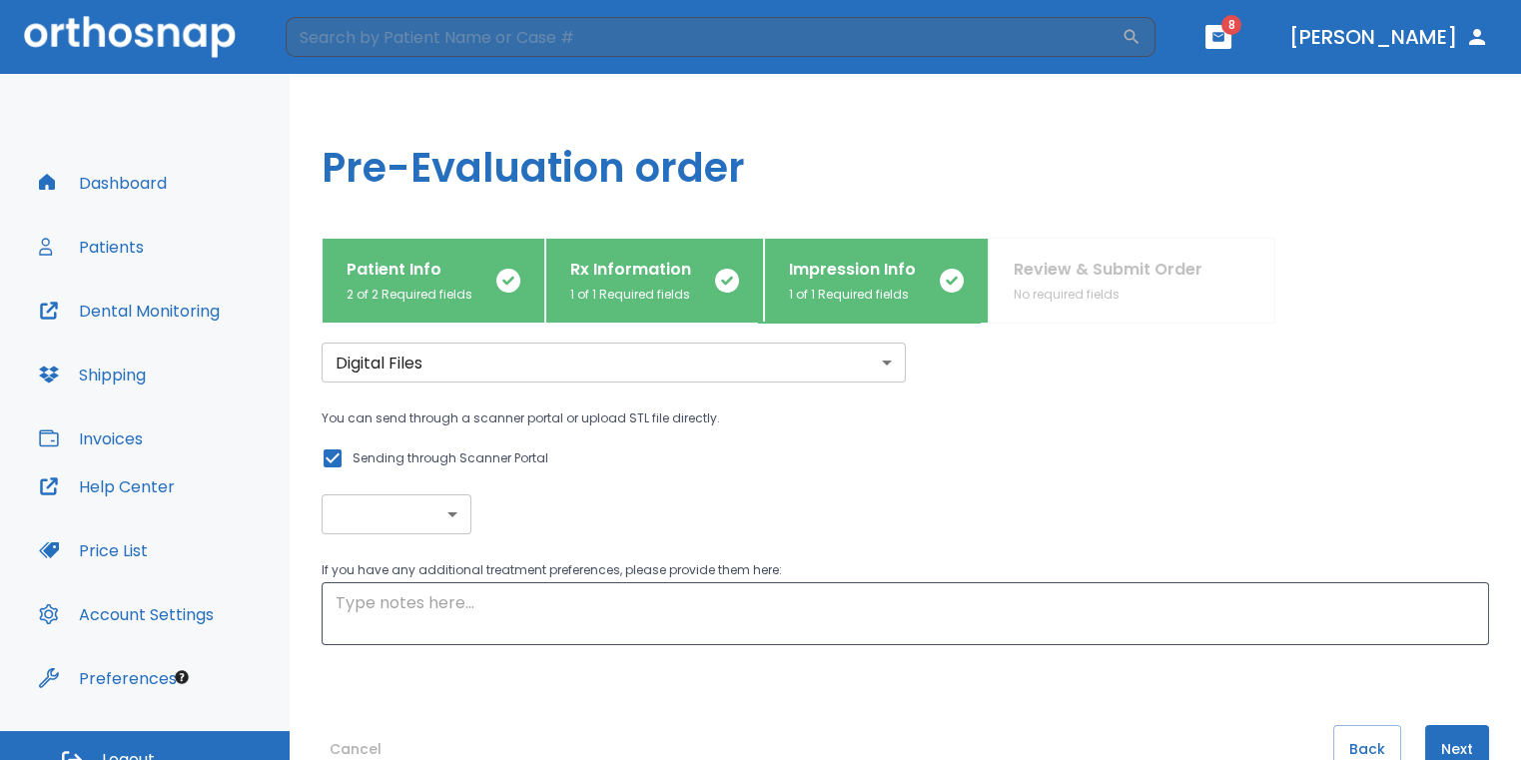
scroll to position [119, 0]
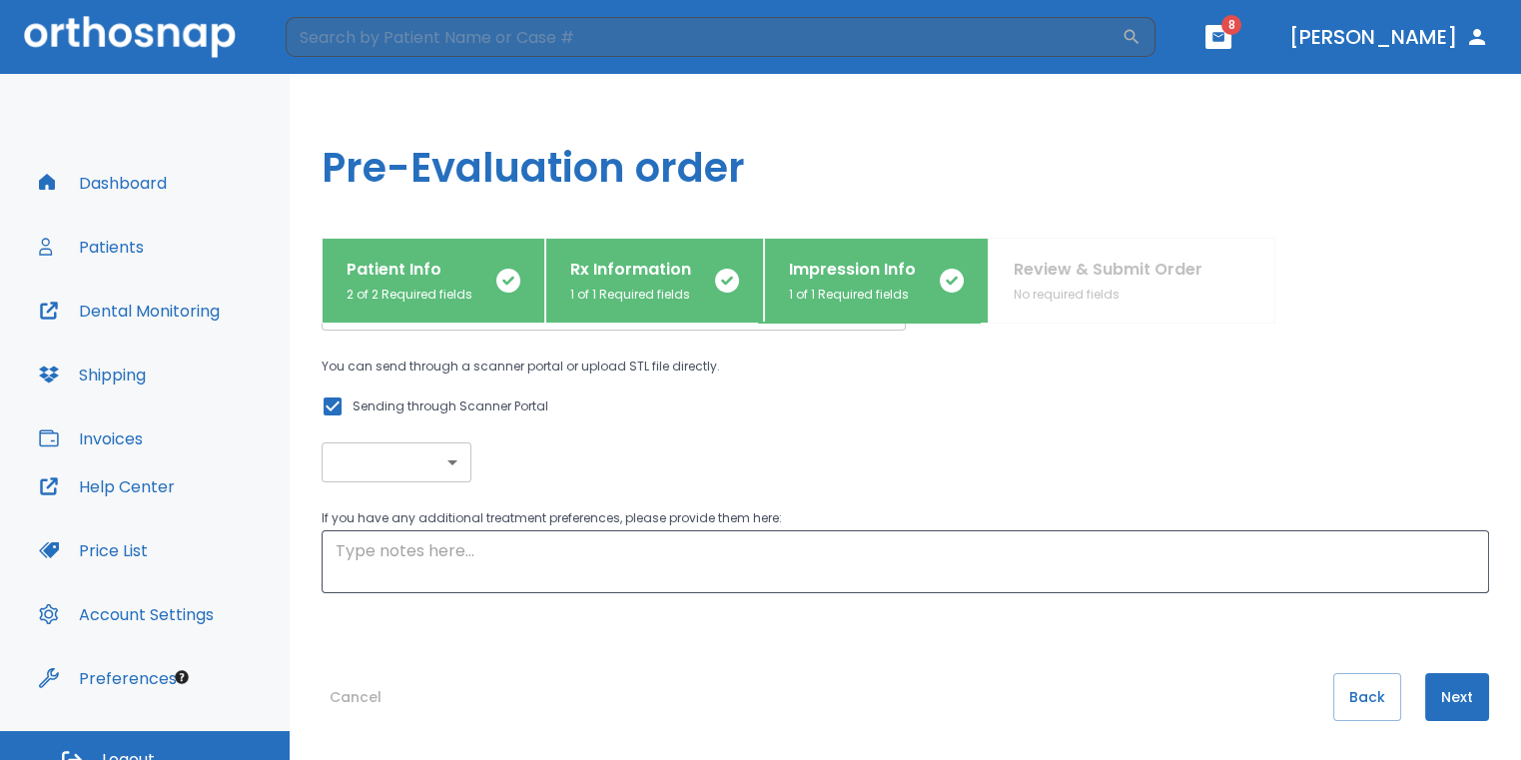
click at [1426, 688] on button "Next" at bounding box center [1458, 697] width 64 height 48
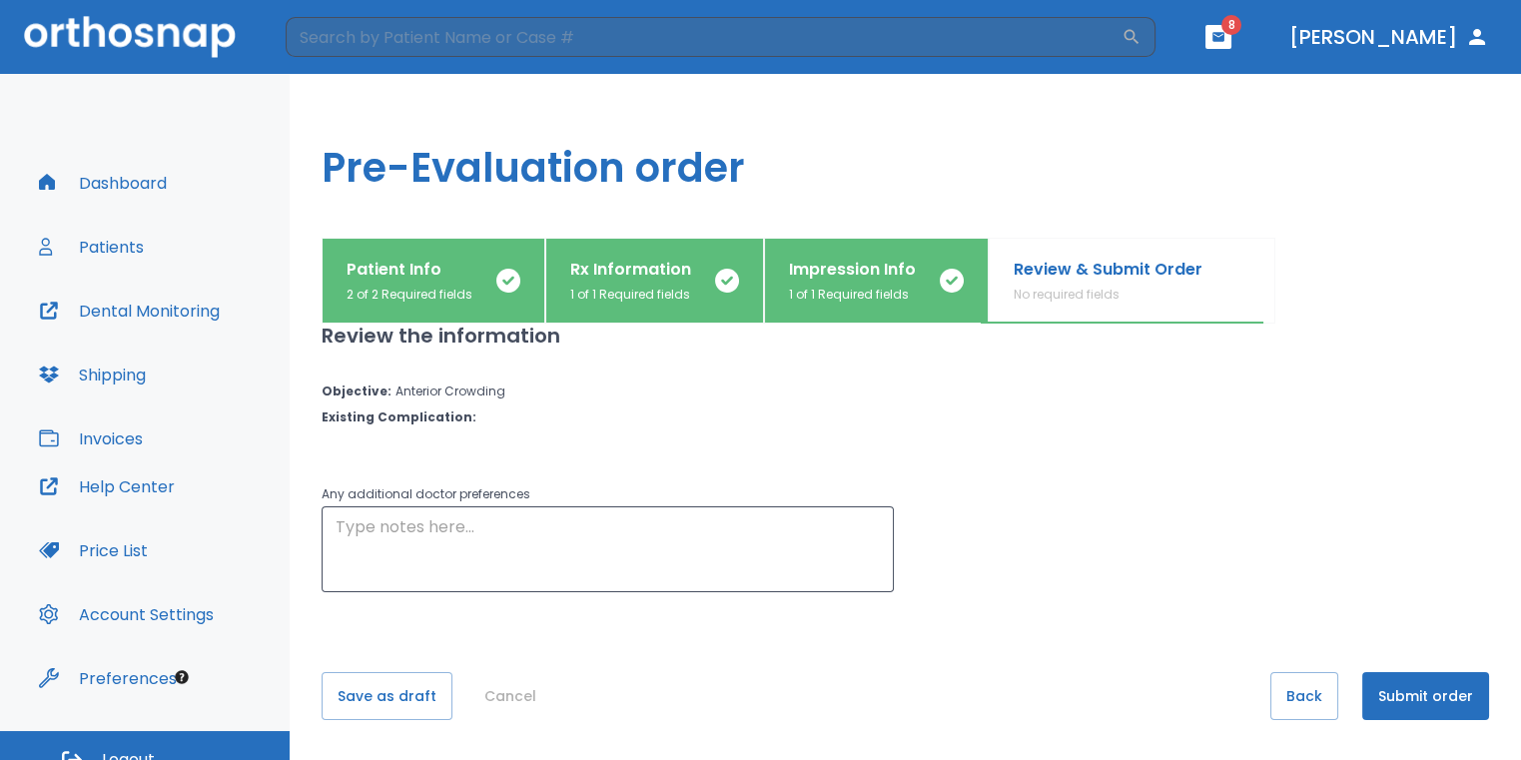
scroll to position [0, 0]
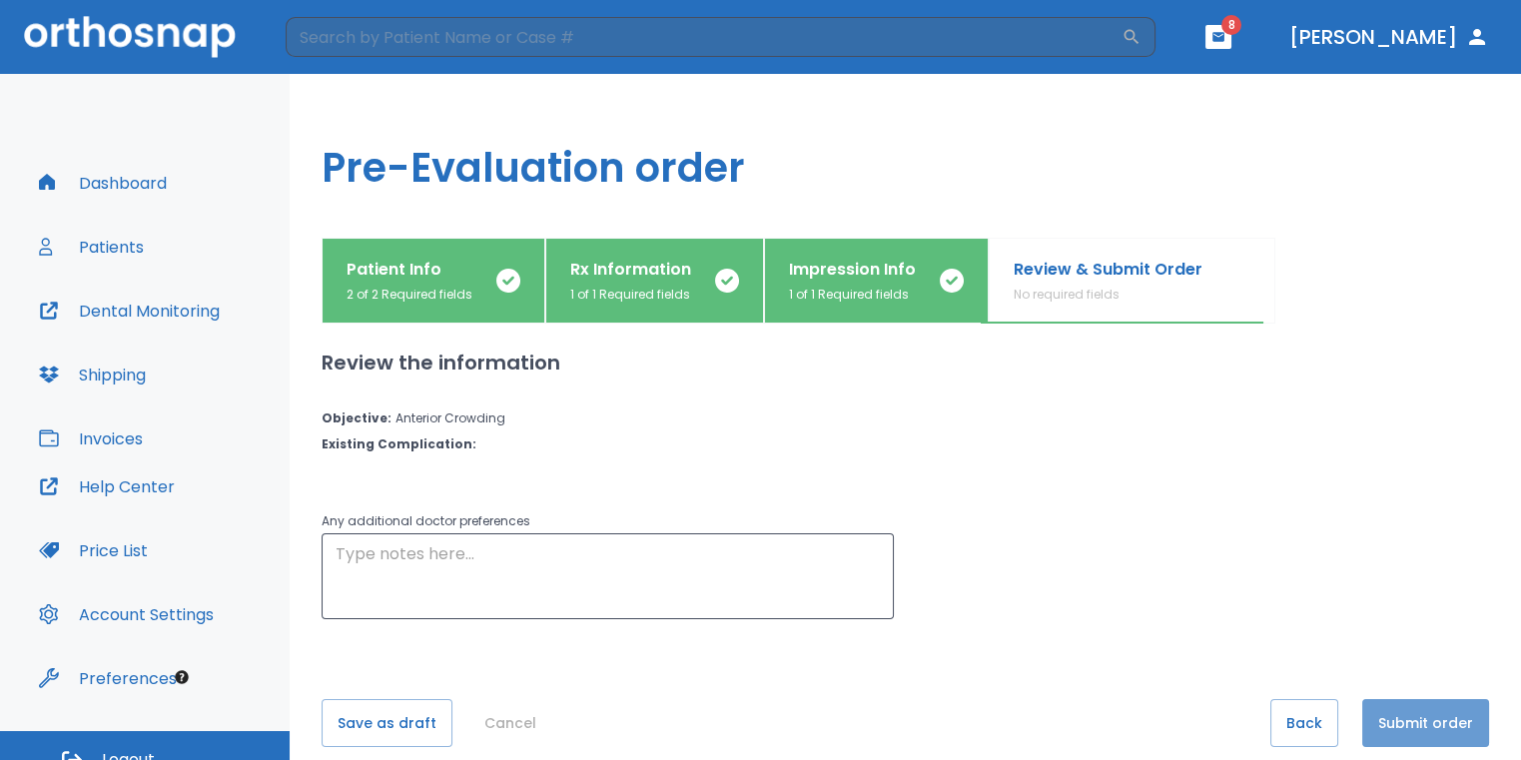
click at [1424, 706] on button "Submit order" at bounding box center [1426, 723] width 127 height 48
